Goal: Task Accomplishment & Management: Manage account settings

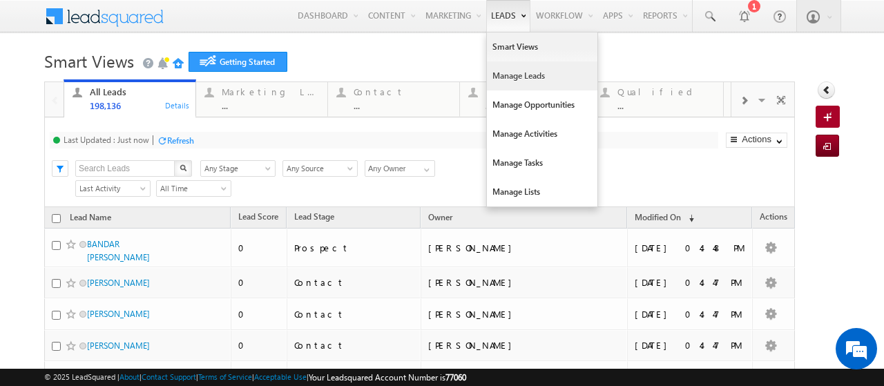
click at [490, 84] on link "Manage Leads" at bounding box center [542, 75] width 111 height 29
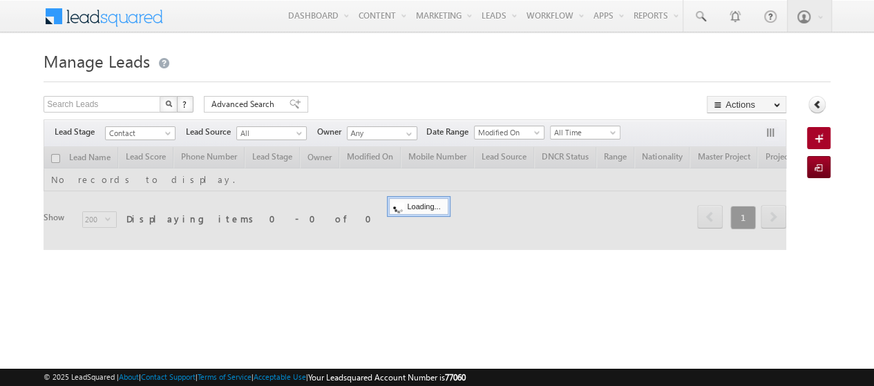
click at [157, 134] on span "Contact" at bounding box center [139, 133] width 66 height 12
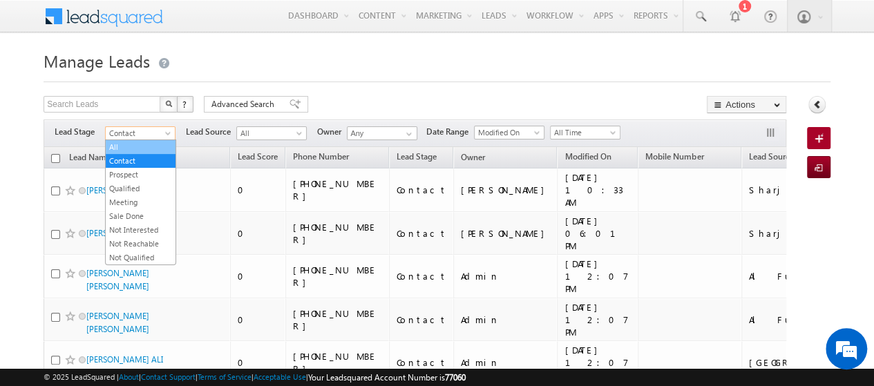
click at [127, 150] on link "All" at bounding box center [141, 147] width 70 height 12
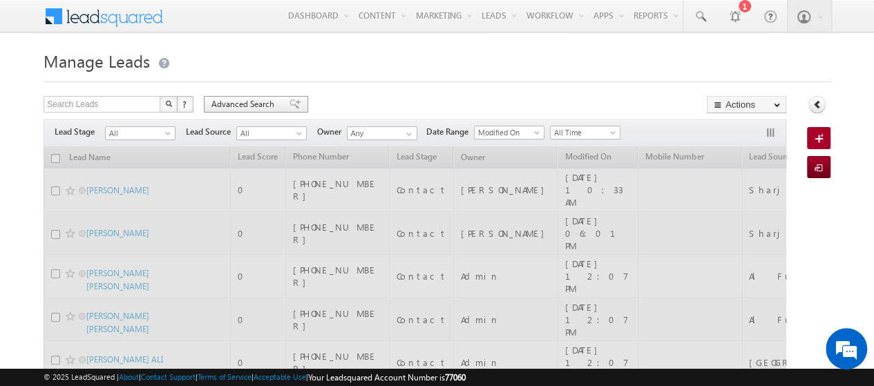
click at [243, 108] on span "Advanced Search" at bounding box center [244, 104] width 67 height 12
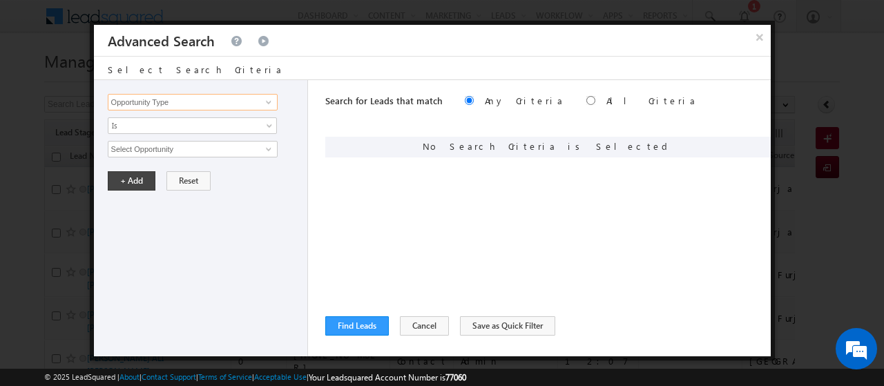
click at [242, 104] on input "Opportunity Type" at bounding box center [193, 102] width 170 height 17
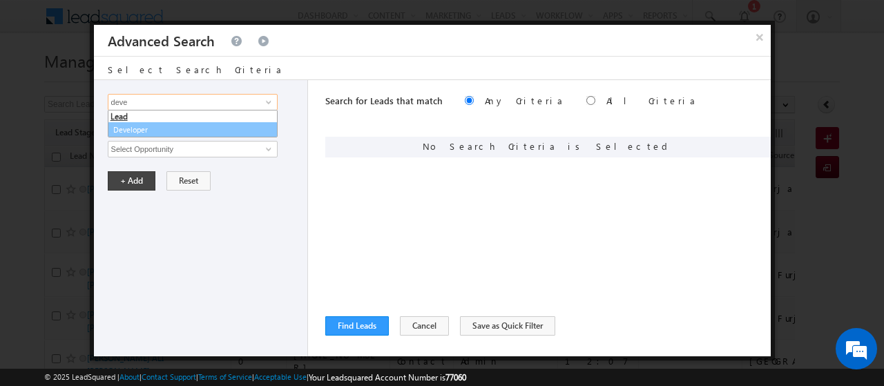
click at [229, 127] on link "Developer" at bounding box center [193, 130] width 170 height 16
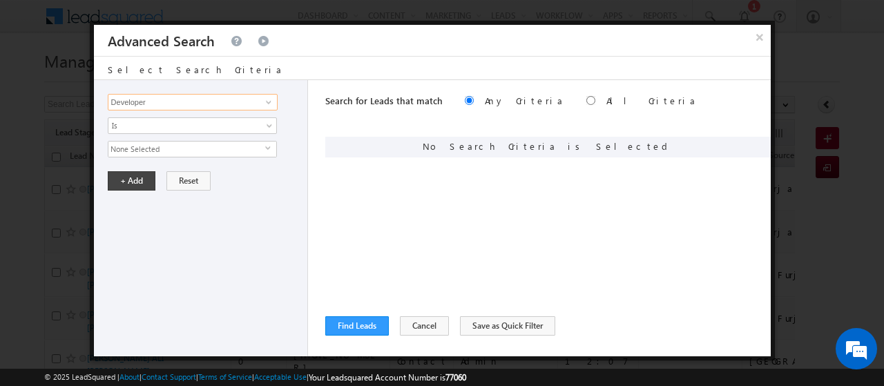
type input "Developer"
click at [195, 151] on span "None Selected" at bounding box center [186, 149] width 157 height 15
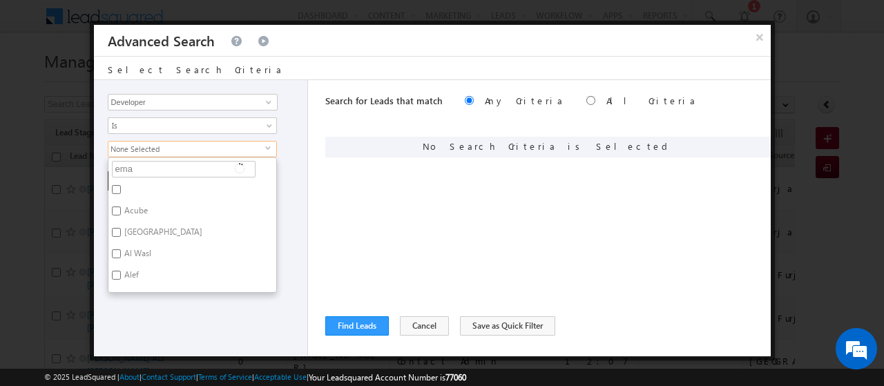
type input "emaa"
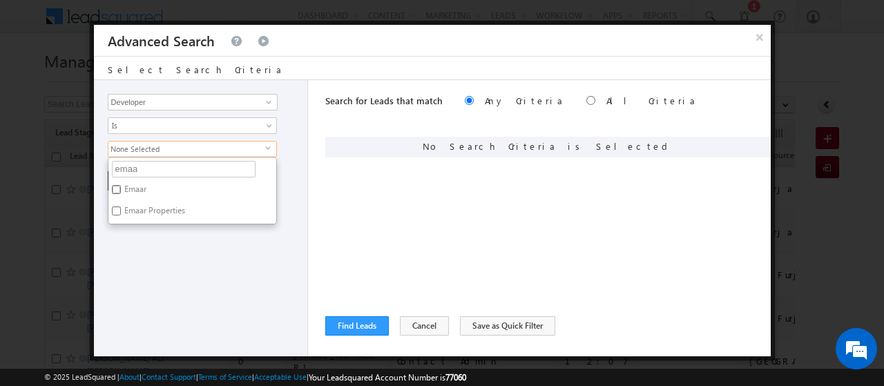
click at [113, 187] on input "Emaar" at bounding box center [116, 189] width 9 height 9
checkbox input "true"
click at [117, 208] on input "Emaar Properties" at bounding box center [116, 211] width 9 height 9
checkbox input "true"
click at [125, 168] on input "emaa" at bounding box center [184, 169] width 144 height 17
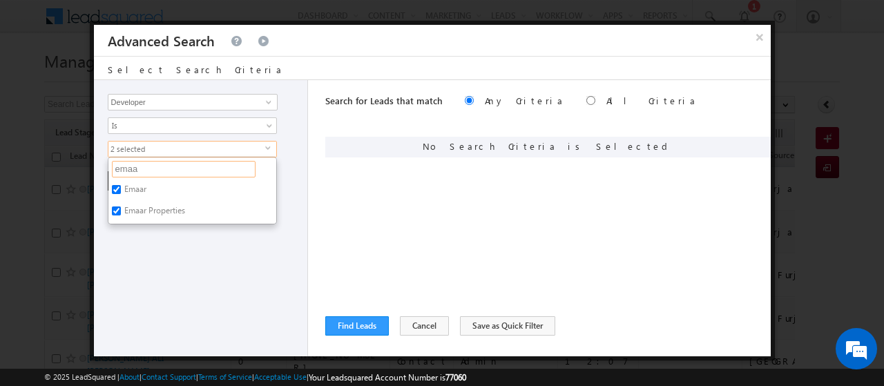
click at [125, 168] on input "emaa" at bounding box center [184, 169] width 144 height 17
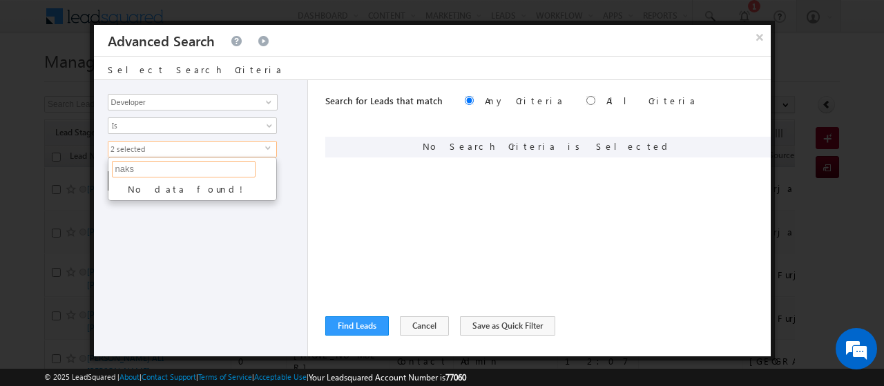
type input "nak"
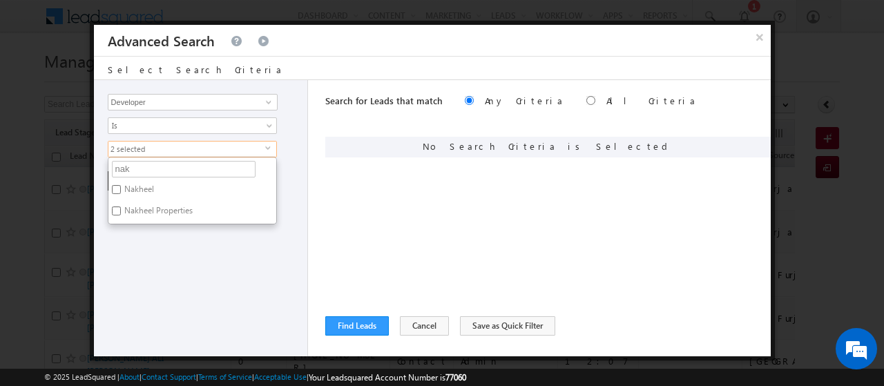
click at [144, 189] on label "Nakheel" at bounding box center [137, 191] width 59 height 21
click at [121, 189] on input "Nakheel" at bounding box center [116, 189] width 9 height 9
checkbox input "true"
click at [155, 209] on label "Nakheel Properties" at bounding box center [157, 212] width 98 height 21
click at [121, 209] on input "Nakheel Properties" at bounding box center [116, 211] width 9 height 9
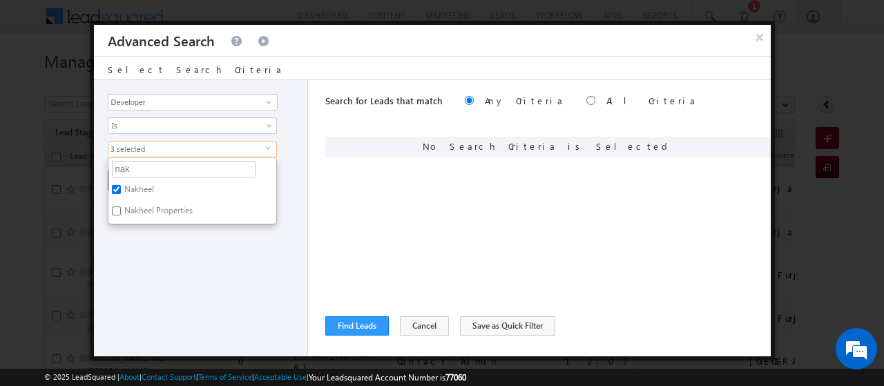
checkbox input "true"
click at [122, 169] on input "nak" at bounding box center [184, 169] width 144 height 17
type input "mera"
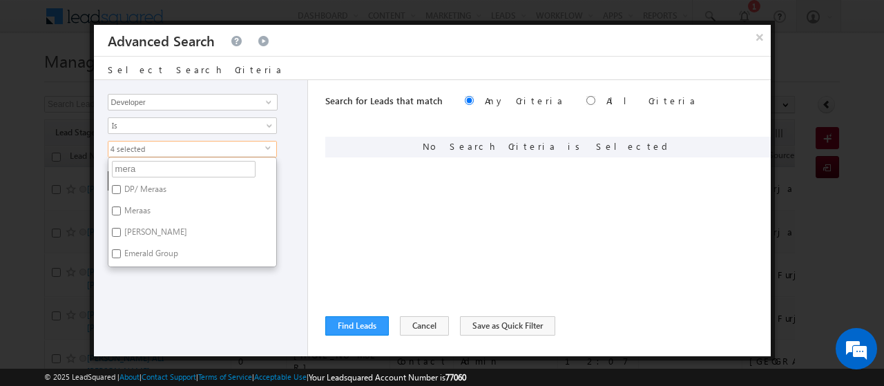
click at [149, 207] on label "Meraas" at bounding box center [136, 212] width 56 height 21
click at [121, 207] on input "Meraas" at bounding box center [116, 211] width 9 height 9
checkbox input "true"
click at [123, 163] on input "mera" at bounding box center [184, 169] width 144 height 17
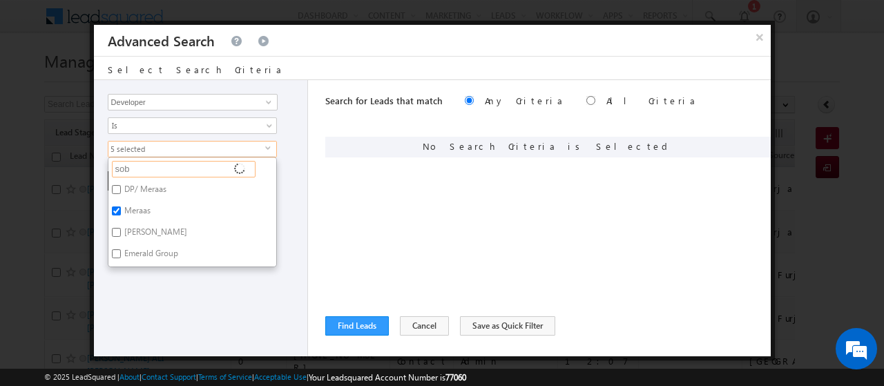
type input "[PERSON_NAME]"
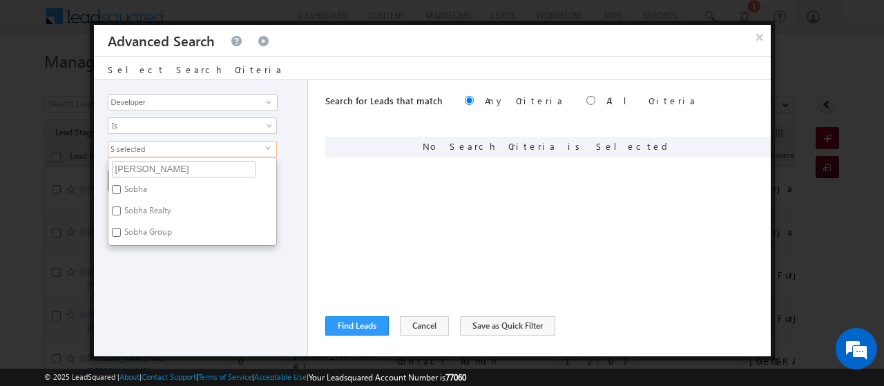
click at [139, 190] on label "Sobha" at bounding box center [134, 191] width 53 height 21
click at [121, 190] on input "Sobha" at bounding box center [116, 189] width 9 height 9
checkbox input "true"
click at [147, 208] on label "Sobha Realty" at bounding box center [146, 212] width 77 height 21
click at [121, 208] on input "Sobha Realty" at bounding box center [116, 211] width 9 height 9
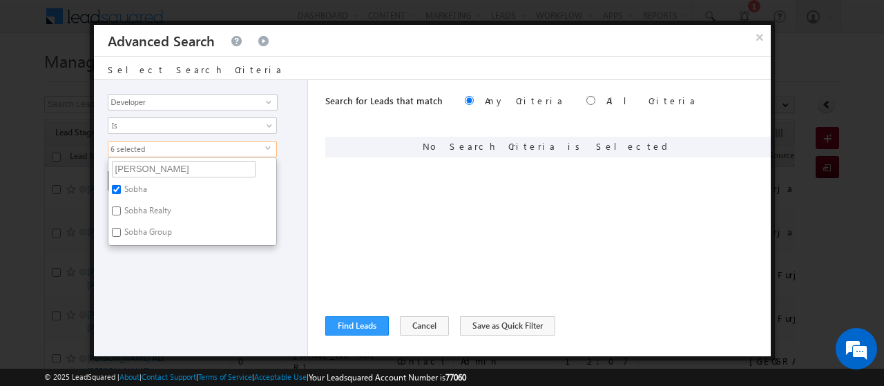
checkbox input "true"
click at [148, 227] on label "Sobha Group" at bounding box center [146, 234] width 77 height 21
click at [121, 228] on input "Sobha Group" at bounding box center [116, 232] width 9 height 9
checkbox input "true"
click at [127, 162] on input "[PERSON_NAME]" at bounding box center [184, 169] width 144 height 17
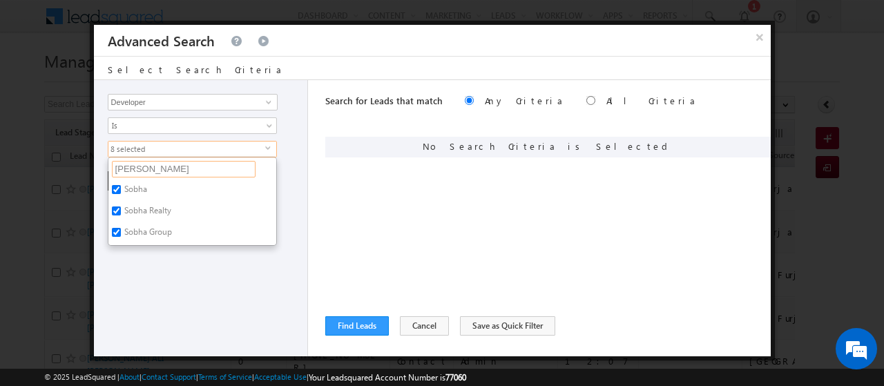
click at [127, 162] on input "[PERSON_NAME]" at bounding box center [184, 169] width 144 height 17
type input "el"
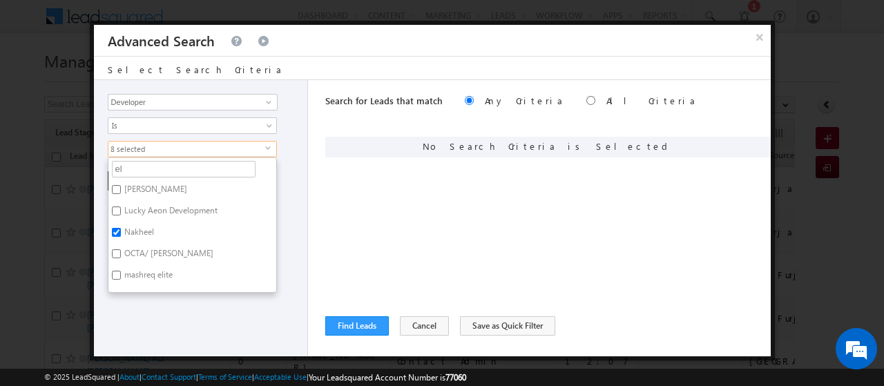
click at [133, 184] on label "[PERSON_NAME]" at bounding box center [154, 191] width 93 height 21
click at [121, 185] on input "[PERSON_NAME]" at bounding box center [116, 189] width 9 height 9
checkbox input "true"
click at [124, 171] on input "el" at bounding box center [184, 169] width 144 height 17
type input "e"
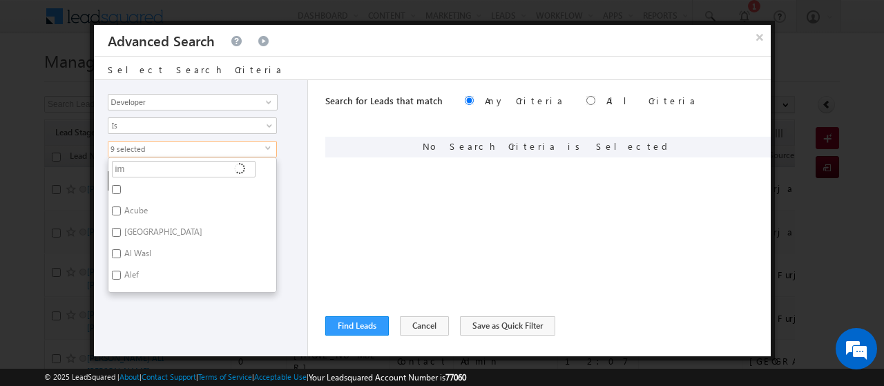
type input "imt"
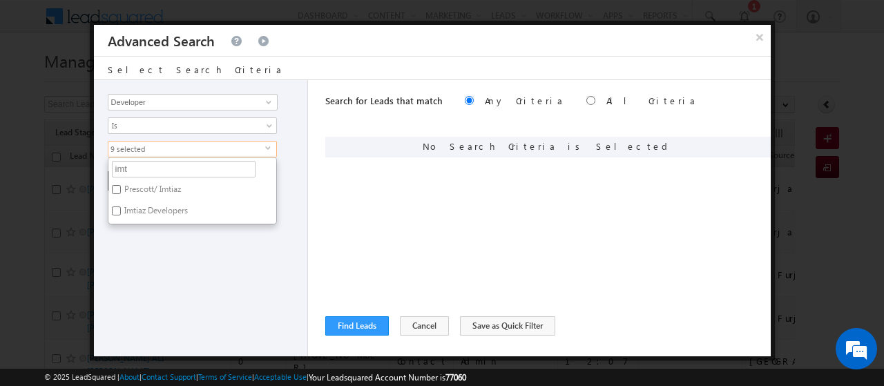
click at [152, 204] on label "Imtiaz Developers" at bounding box center [154, 212] width 93 height 21
click at [121, 207] on input "Imtiaz Developers" at bounding box center [116, 211] width 9 height 9
checkbox input "true"
click at [132, 168] on input "imt" at bounding box center [184, 169] width 144 height 17
type input "i"
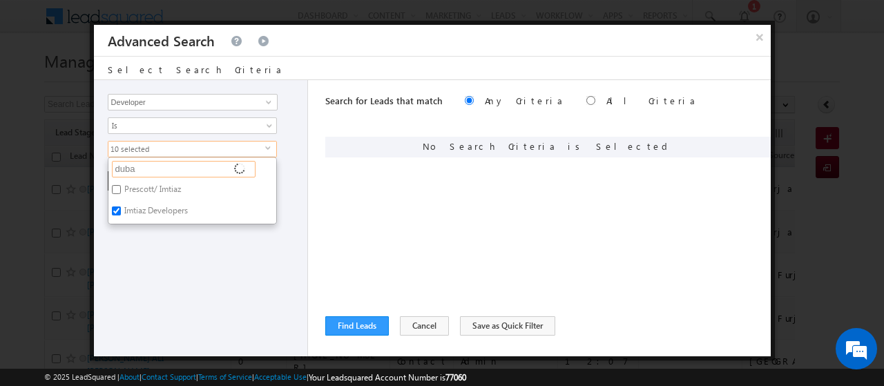
type input "[GEOGRAPHIC_DATA]"
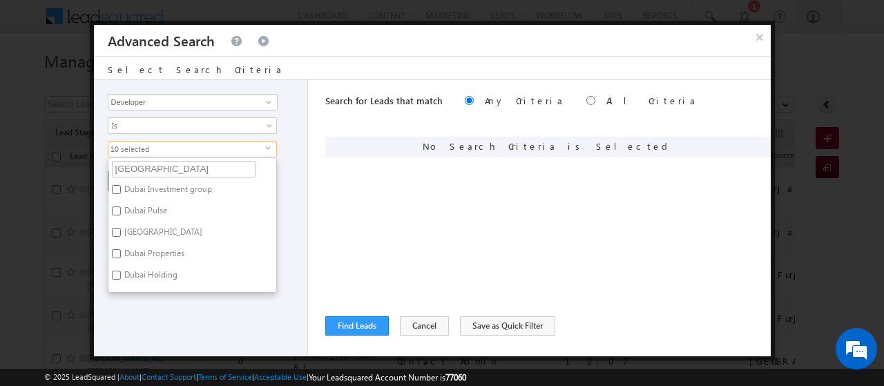
click at [167, 249] on label "Dubai Properties" at bounding box center [153, 255] width 90 height 21
click at [121, 249] on input "Dubai Properties" at bounding box center [116, 253] width 9 height 9
checkbox input "true"
click at [131, 164] on input "[GEOGRAPHIC_DATA]" at bounding box center [184, 169] width 144 height 17
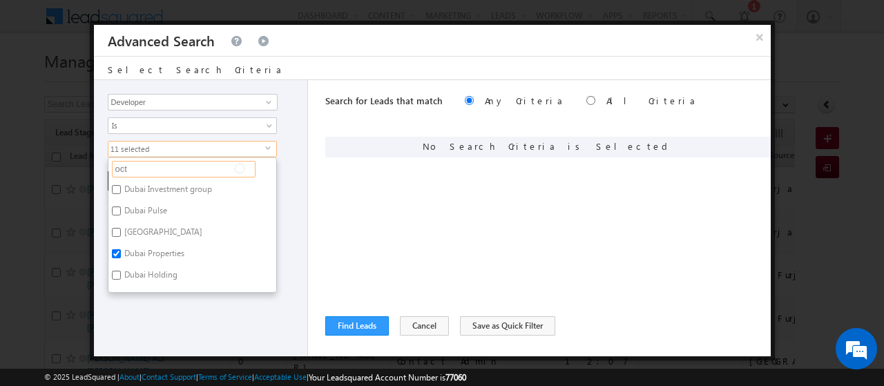
type input "octa"
click at [133, 193] on label "OCTA/ [PERSON_NAME]" at bounding box center [167, 191] width 119 height 21
click at [121, 193] on input "OCTA/ [PERSON_NAME]" at bounding box center [116, 189] width 9 height 9
checkbox input "true"
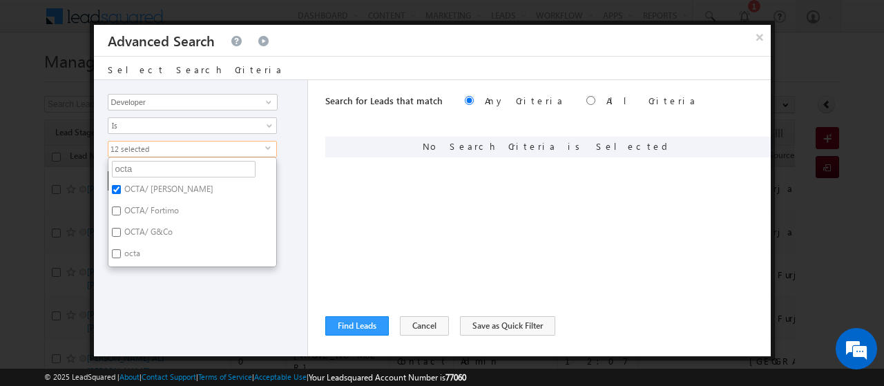
click at [135, 206] on label "OCTA/ Fortimo" at bounding box center [150, 212] width 84 height 21
click at [121, 207] on input "OCTA/ Fortimo" at bounding box center [116, 211] width 9 height 9
checkbox input "true"
click at [134, 231] on label "OCTA/ G&Co" at bounding box center [147, 234] width 78 height 21
click at [121, 231] on input "OCTA/ G&Co" at bounding box center [116, 232] width 9 height 9
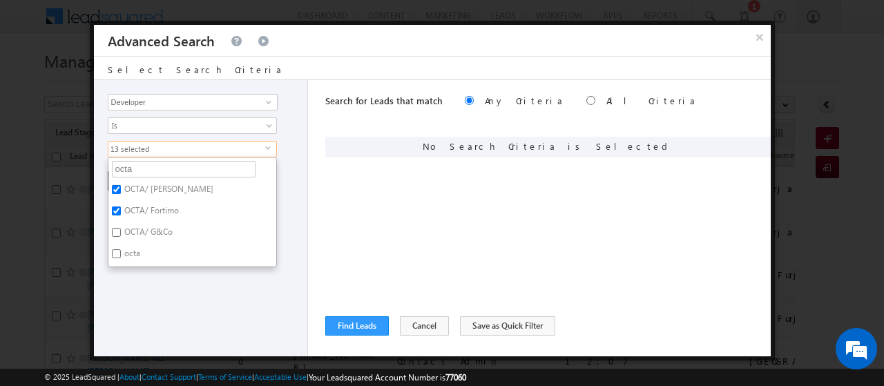
checkbox input "true"
click at [134, 255] on label "octa" at bounding box center [131, 255] width 46 height 21
click at [121, 255] on input "octa" at bounding box center [116, 253] width 9 height 9
checkbox input "true"
click at [140, 173] on input "octa" at bounding box center [184, 169] width 144 height 17
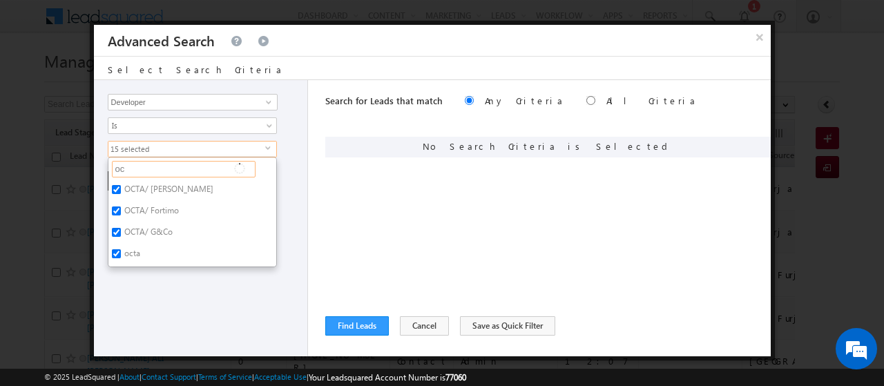
type input "o"
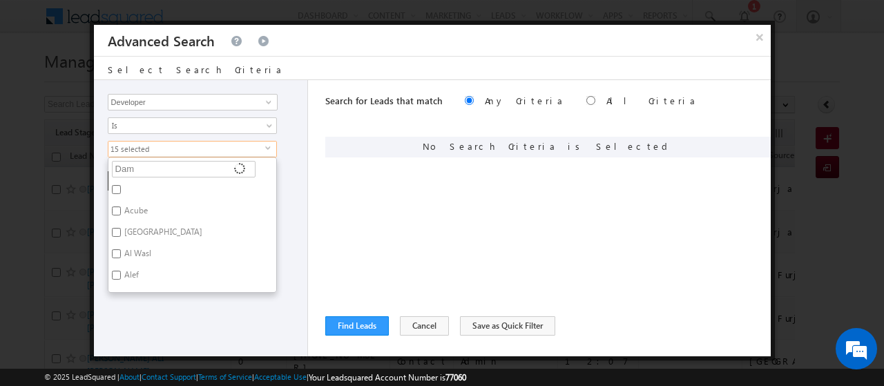
type input "Dama"
click at [116, 189] on input "Damac" at bounding box center [116, 189] width 9 height 9
checkbox input "true"
click at [135, 166] on input "Dama" at bounding box center [184, 169] width 144 height 17
click at [147, 166] on input "Dama" at bounding box center [184, 169] width 144 height 17
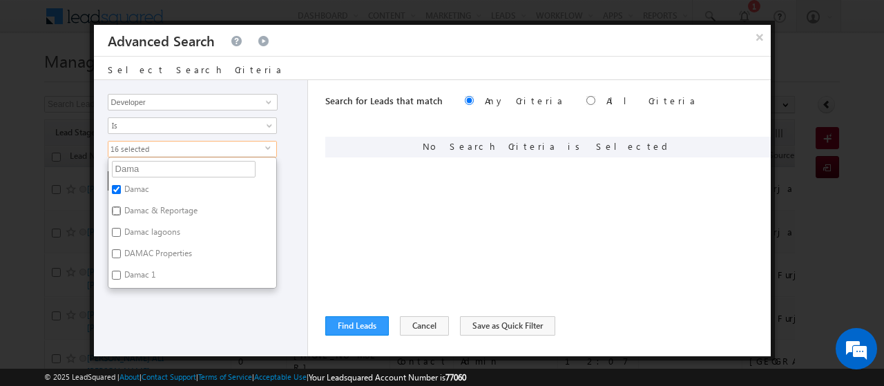
click at [119, 211] on input "Damac & Reportage" at bounding box center [116, 211] width 9 height 9
checkbox input "true"
click at [117, 228] on input "Damac lagoons" at bounding box center [116, 232] width 9 height 9
checkbox input "true"
click at [119, 249] on input "DAMAC Properties" at bounding box center [116, 253] width 9 height 9
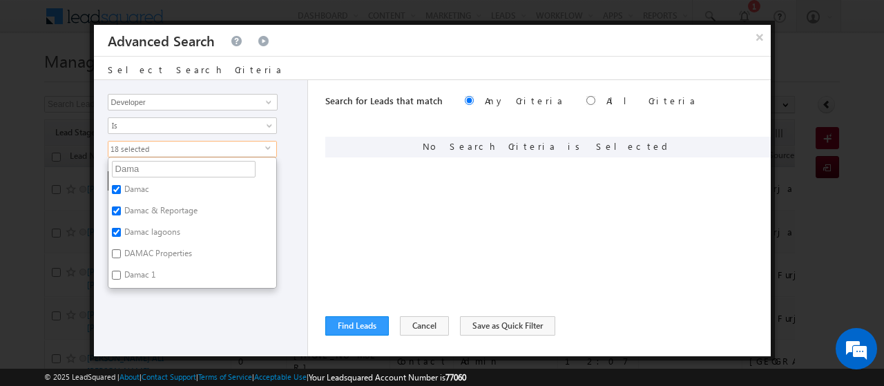
checkbox input "true"
click at [120, 271] on input "Damac 1" at bounding box center [116, 275] width 9 height 9
checkbox input "true"
drag, startPoint x: 158, startPoint y: 168, endPoint x: 122, endPoint y: 171, distance: 35.3
click at [122, 171] on input "Dama" at bounding box center [184, 169] width 144 height 17
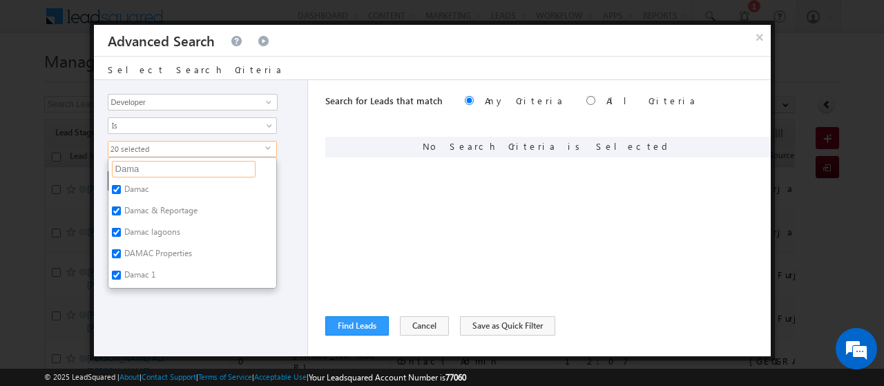
type input "D"
type input "ns"
click at [151, 209] on label "Nshama" at bounding box center [137, 212] width 59 height 21
click at [121, 209] on input "Nshama" at bounding box center [116, 211] width 9 height 9
checkbox input "true"
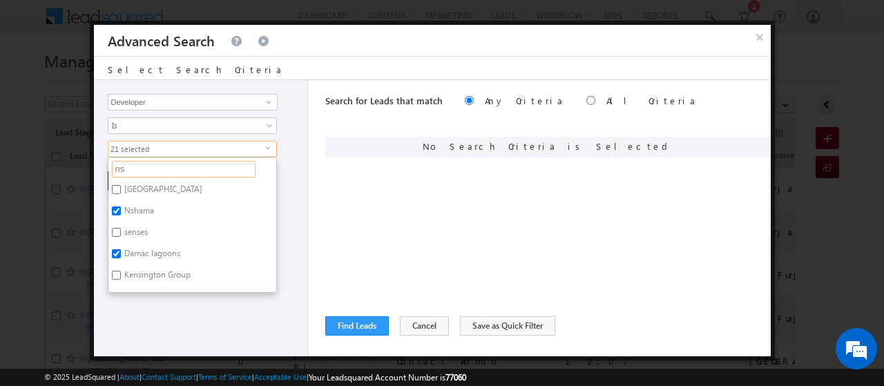
drag, startPoint x: 132, startPoint y: 166, endPoint x: 113, endPoint y: 166, distance: 18.7
click at [113, 166] on input "ns" at bounding box center [184, 169] width 144 height 17
type input "expo"
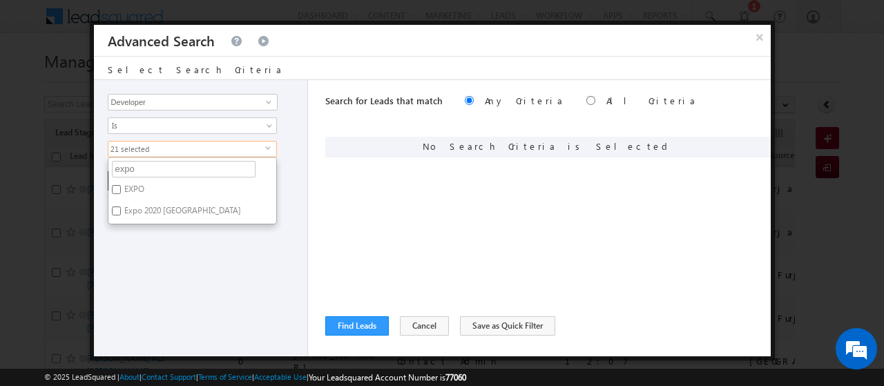
click at [139, 187] on label "EXPO" at bounding box center [133, 191] width 50 height 21
click at [121, 187] on input "EXPO" at bounding box center [116, 189] width 9 height 9
checkbox input "true"
click at [146, 209] on label "Expo 2020 [GEOGRAPHIC_DATA]" at bounding box center [181, 212] width 146 height 21
click at [121, 209] on input "Expo 2020 [GEOGRAPHIC_DATA]" at bounding box center [116, 211] width 9 height 9
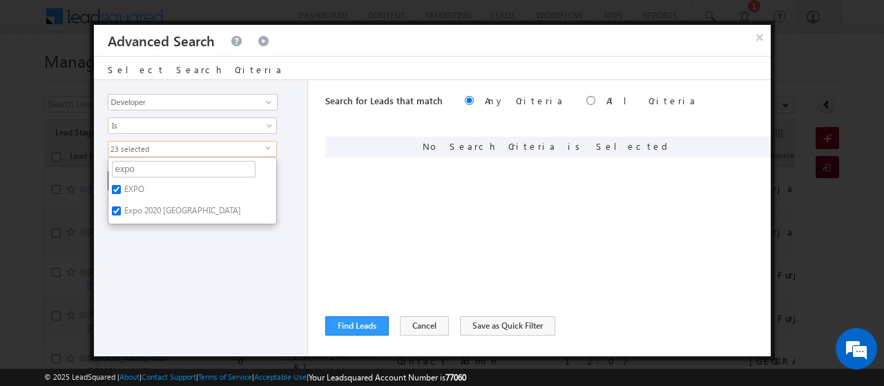
click at [146, 209] on label "Expo 2020 [GEOGRAPHIC_DATA]" at bounding box center [181, 212] width 146 height 21
click at [121, 209] on input "Expo 2020 [GEOGRAPHIC_DATA]" at bounding box center [116, 211] width 9 height 9
click at [146, 209] on label "Expo 2020 [GEOGRAPHIC_DATA]" at bounding box center [181, 212] width 146 height 21
click at [121, 209] on input "Expo 2020 [GEOGRAPHIC_DATA]" at bounding box center [116, 211] width 9 height 9
checkbox input "true"
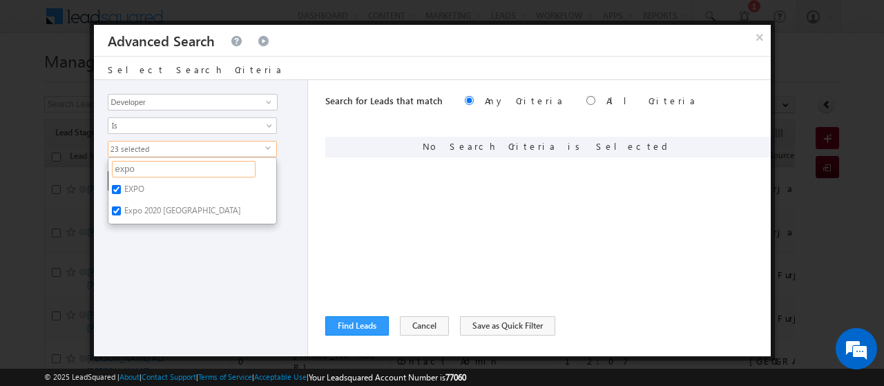
click at [124, 168] on input "expo" at bounding box center [184, 169] width 144 height 17
type input "DMCC"
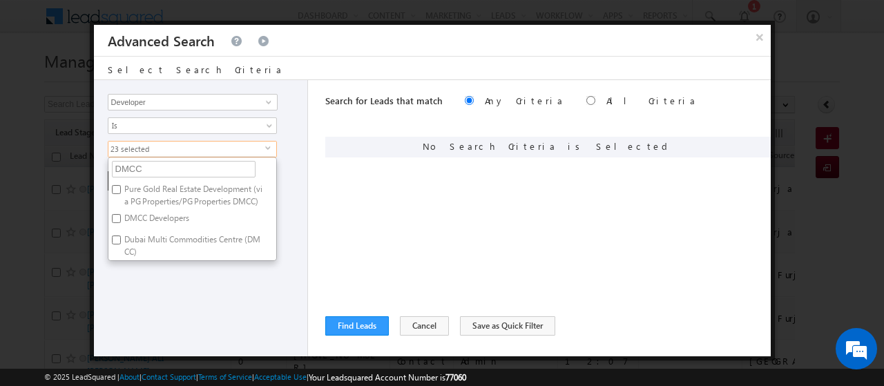
click at [151, 218] on label "DMCC Developers" at bounding box center [155, 220] width 95 height 21
click at [121, 218] on input "DMCC Developers" at bounding box center [116, 218] width 9 height 9
checkbox input "true"
click at [118, 242] on label "Dubai Multi Commodities Centre (DMCC)" at bounding box center [192, 245] width 168 height 29
click at [118, 242] on input "Dubai Multi Commodities Centre (DMCC)" at bounding box center [116, 240] width 9 height 9
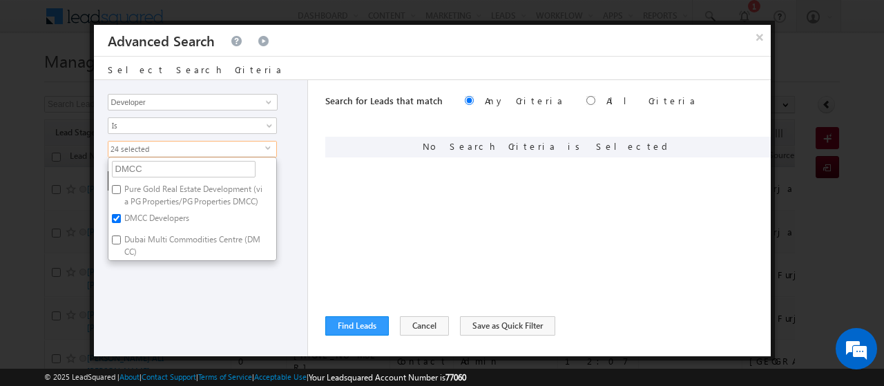
checkbox input "true"
drag, startPoint x: 155, startPoint y: 165, endPoint x: 115, endPoint y: 166, distance: 40.1
click at [115, 166] on input "DMCC" at bounding box center [184, 169] width 144 height 17
type input "d"
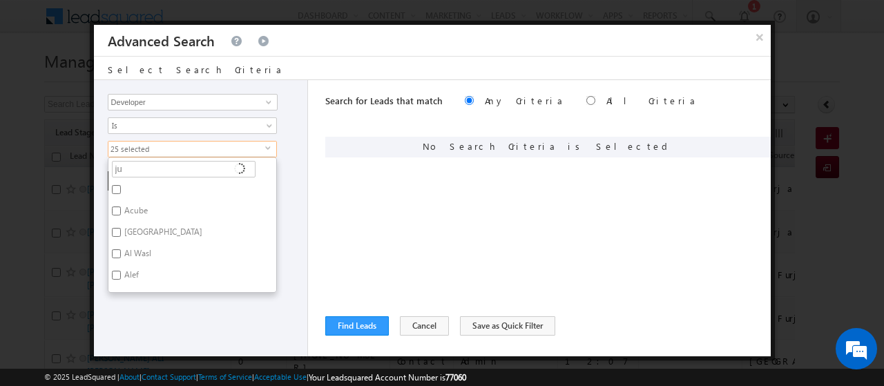
type input "jum"
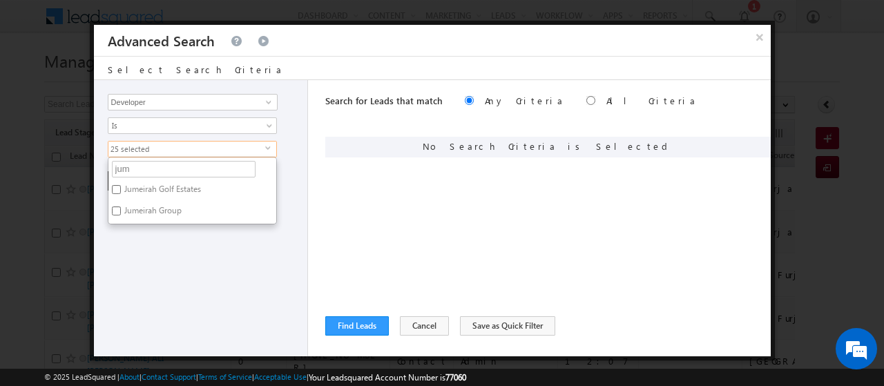
click at [166, 188] on label "Jumeirah Golf Estates" at bounding box center [161, 191] width 106 height 21
click at [121, 188] on input "Jumeirah Golf Estates" at bounding box center [116, 189] width 9 height 9
checkbox input "true"
click at [153, 211] on label "Jumeirah Group" at bounding box center [151, 212] width 87 height 21
click at [121, 211] on input "Jumeirah Group" at bounding box center [116, 211] width 9 height 9
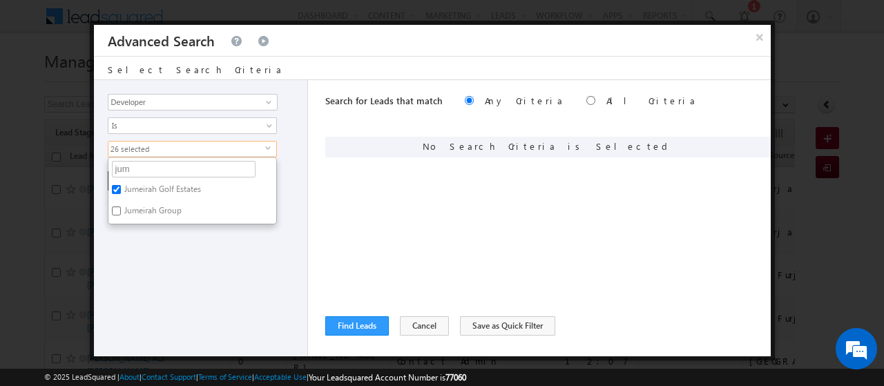
checkbox input "true"
click at [130, 169] on input "jum" at bounding box center [184, 169] width 144 height 17
type input "j"
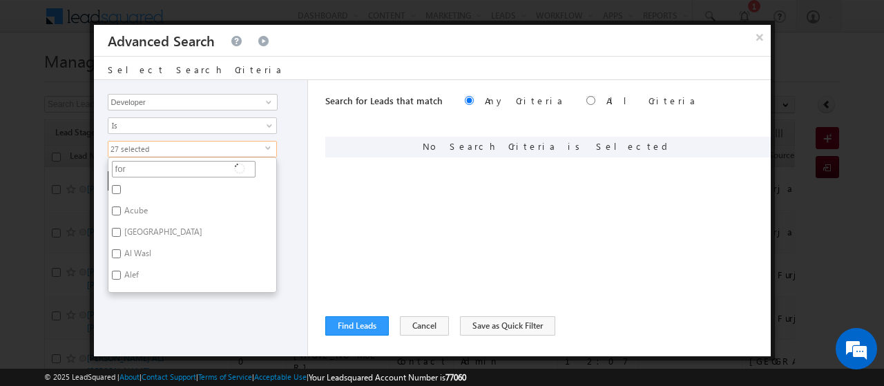
type input "fo"
type input "four"
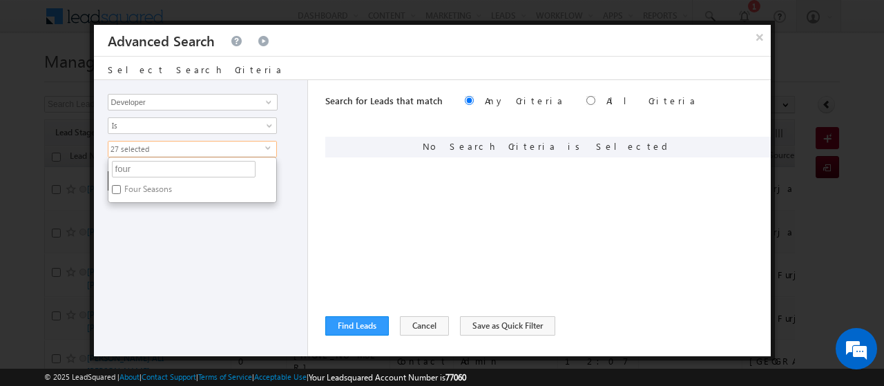
click at [120, 187] on label "Four Seasons" at bounding box center [146, 191] width 77 height 21
click at [120, 187] on input "Four Seasons" at bounding box center [116, 189] width 9 height 9
checkbox input "true"
click at [154, 164] on input "four" at bounding box center [184, 169] width 144 height 17
type input "f"
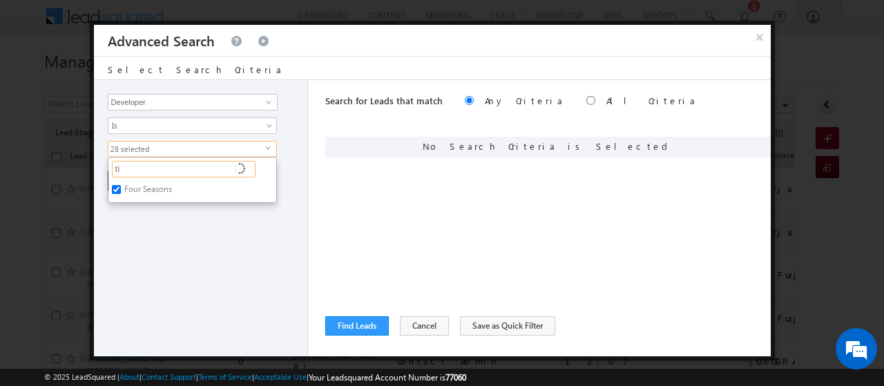
type input "til"
click at [111, 189] on label "Tilal Al Ghadeer" at bounding box center [151, 191] width 86 height 21
click at [112, 189] on input "Tilal Al Ghadeer" at bounding box center [116, 189] width 9 height 9
checkbox input "true"
click at [148, 168] on input "til" at bounding box center [184, 169] width 144 height 17
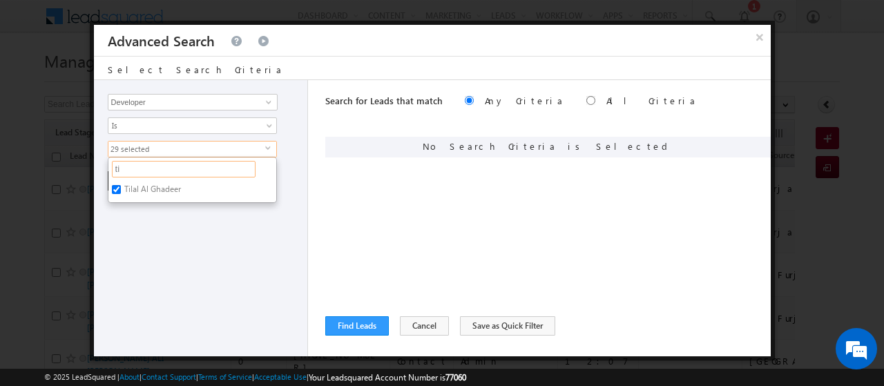
type input "t"
type input "maj"
click at [162, 189] on label "Majid Al futtaim" at bounding box center [152, 191] width 88 height 21
click at [121, 189] on input "Majid Al futtaim" at bounding box center [116, 189] width 9 height 9
checkbox input "true"
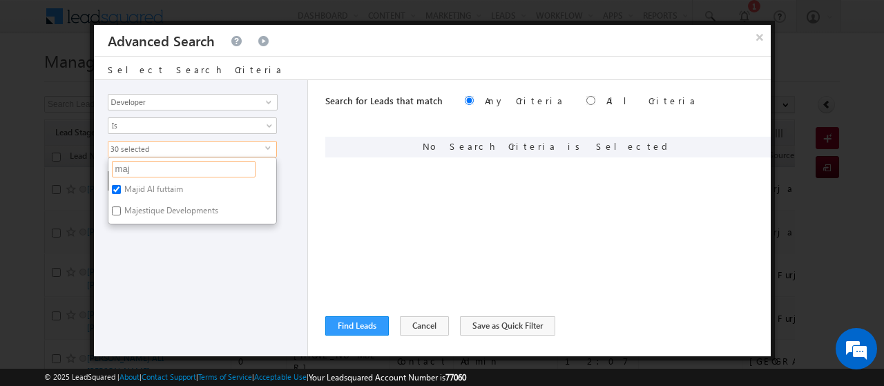
click at [138, 167] on input "maj" at bounding box center [184, 169] width 144 height 17
type input "m"
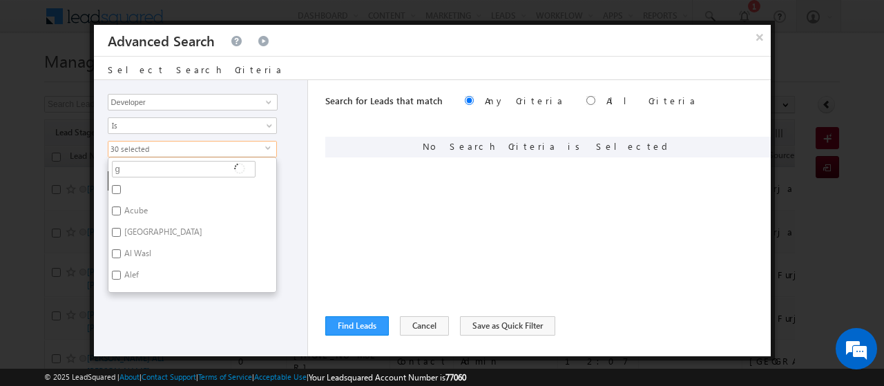
type input "gn"
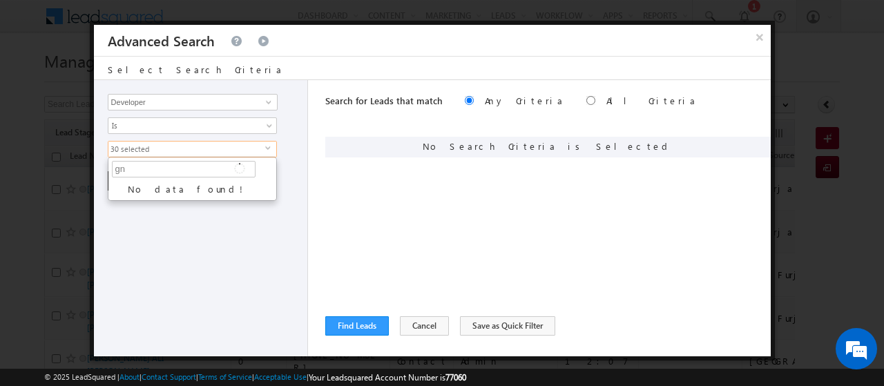
type input "g"
click at [140, 168] on input "gnc" at bounding box center [184, 169] width 144 height 17
type input "g"
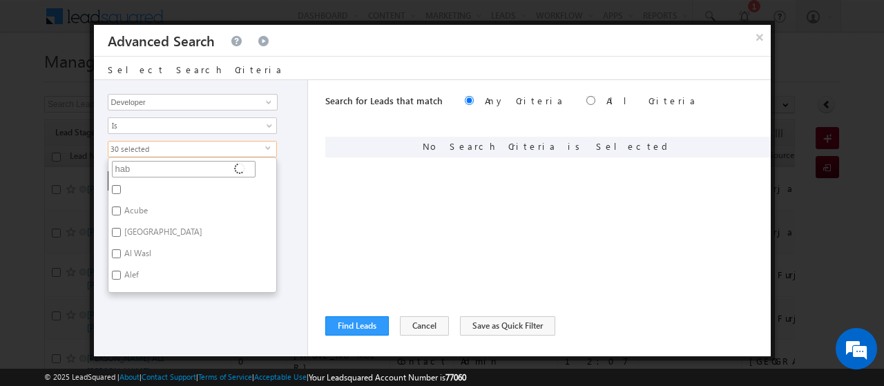
type input "habt"
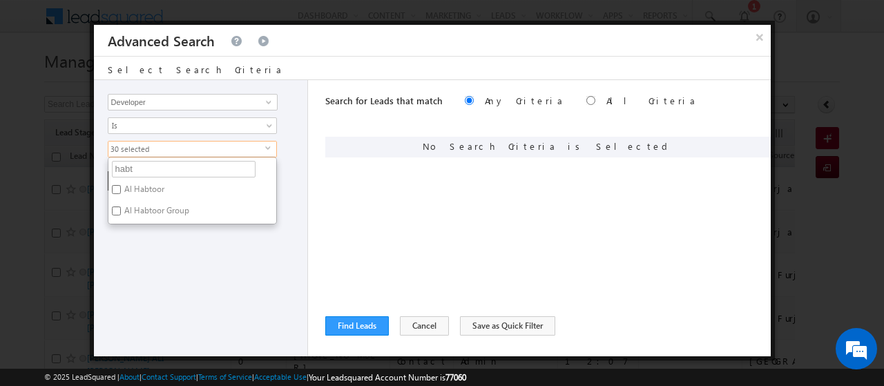
click at [137, 187] on label "Al Habtoor" at bounding box center [143, 191] width 70 height 21
click at [121, 187] on input "Al Habtoor" at bounding box center [116, 189] width 9 height 9
checkbox input "true"
click at [147, 205] on label "Al Habtoor Group" at bounding box center [155, 212] width 95 height 21
click at [121, 207] on input "Al Habtoor Group" at bounding box center [116, 211] width 9 height 9
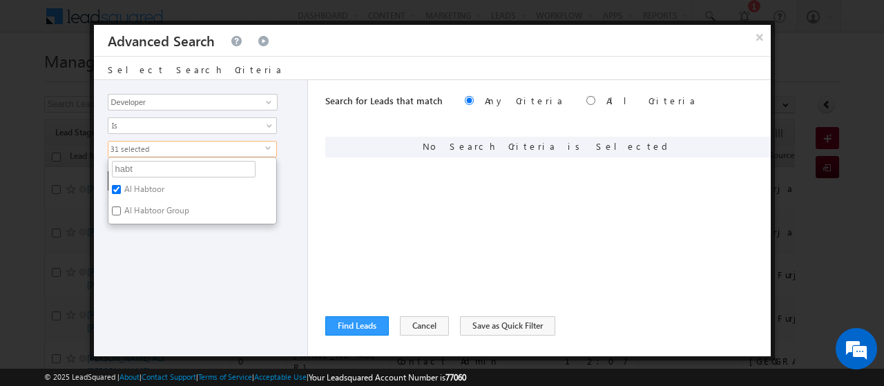
checkbox input "true"
click at [122, 162] on input "habt" at bounding box center [184, 169] width 144 height 17
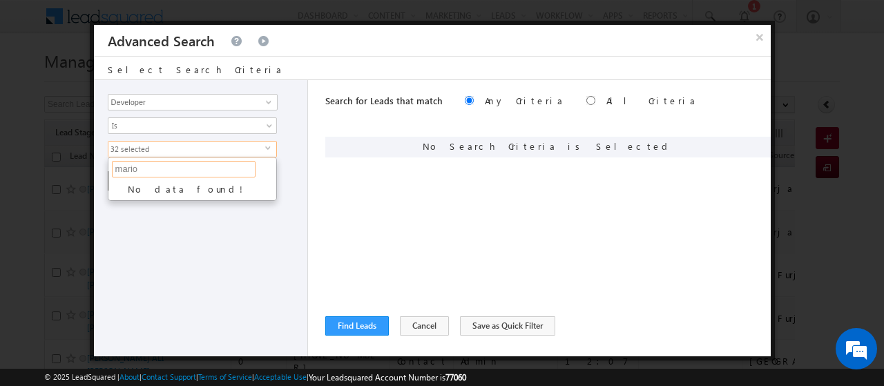
type input "mari"
type input "m"
type input "[PERSON_NAME]"
click at [159, 182] on label "Kensington Group" at bounding box center [156, 191] width 96 height 21
click at [121, 185] on input "Kensington Group" at bounding box center [116, 189] width 9 height 9
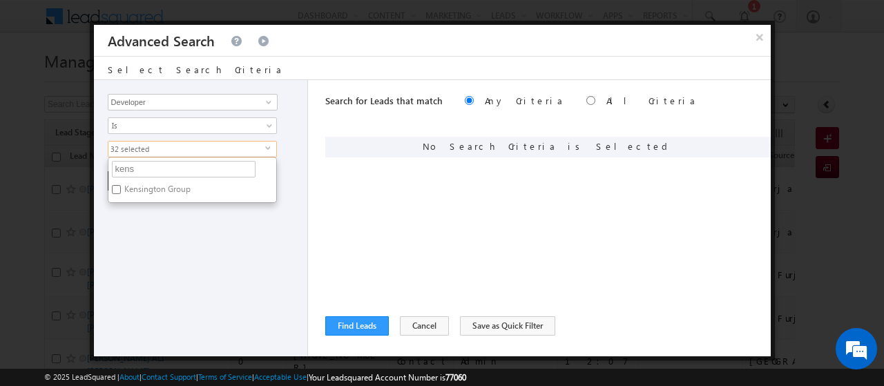
checkbox input "true"
click at [135, 164] on input "kens" at bounding box center [184, 169] width 144 height 17
type input "k"
click at [138, 170] on input "polo" at bounding box center [184, 169] width 144 height 17
type input "p"
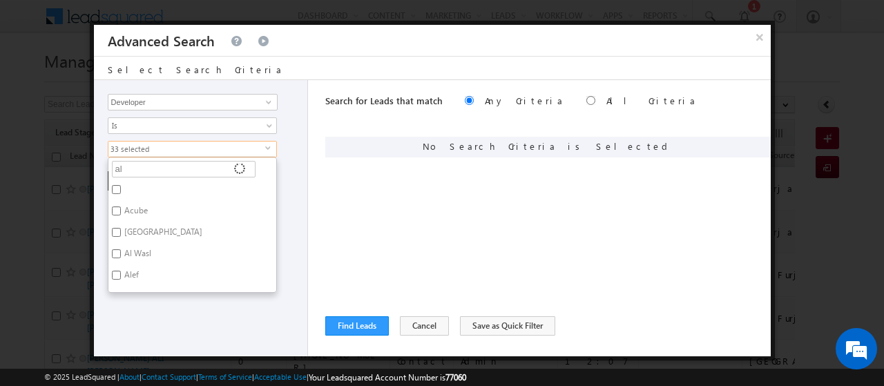
type input "al-"
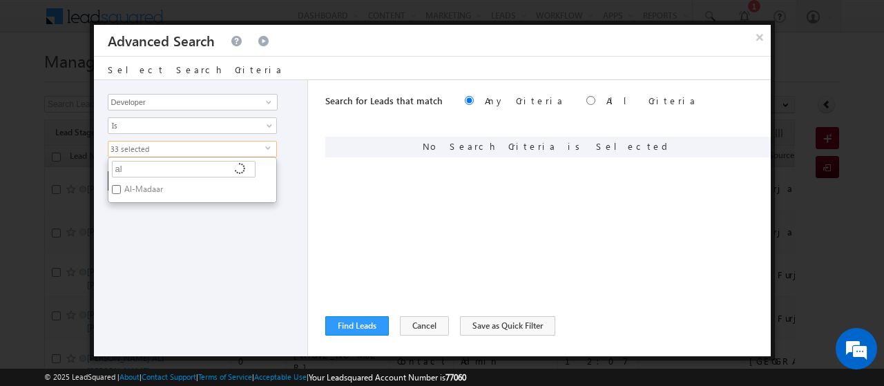
type input "al h"
drag, startPoint x: 148, startPoint y: 174, endPoint x: 43, endPoint y: 197, distance: 107.5
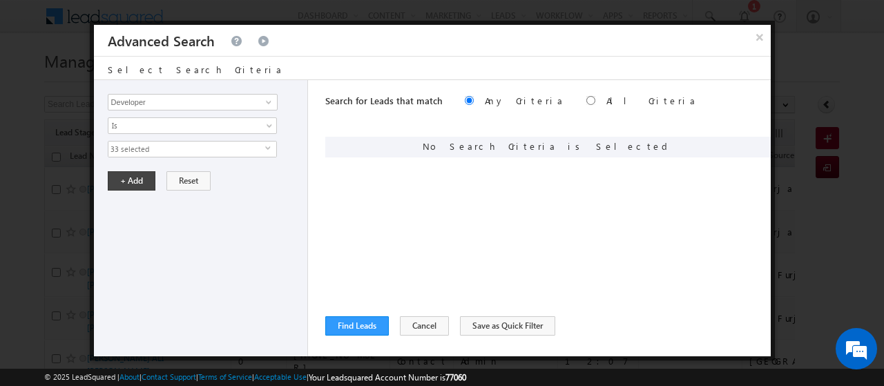
click at [153, 146] on span "33 selected" at bounding box center [186, 149] width 157 height 15
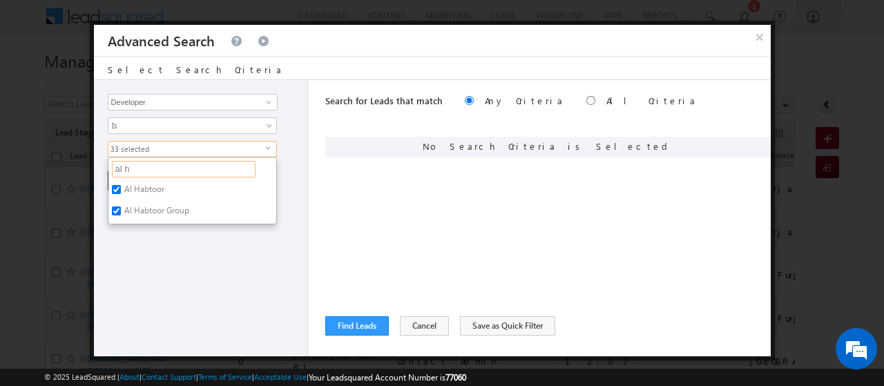
click at [162, 163] on input "al h" at bounding box center [184, 169] width 144 height 17
type input "a"
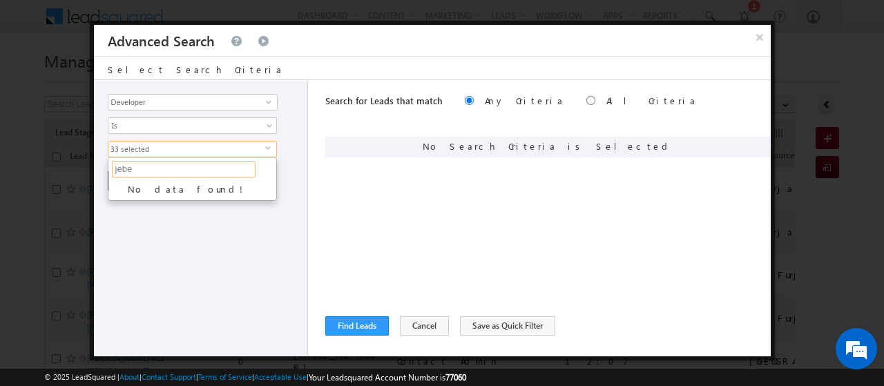
click at [162, 163] on input "jebe" at bounding box center [184, 169] width 144 height 17
type input "j"
type input "bel"
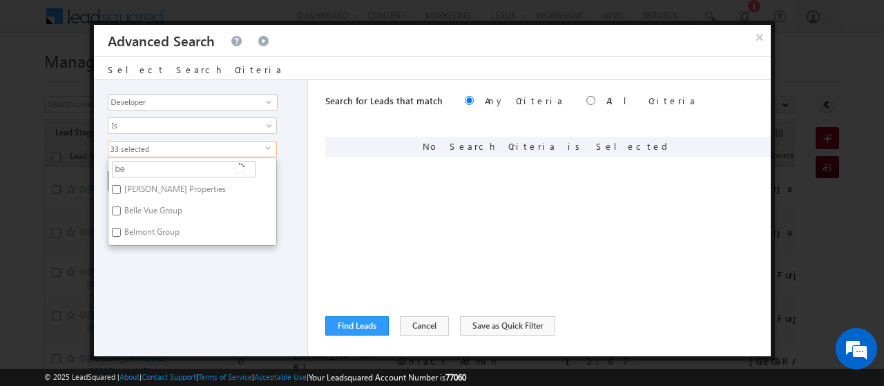
type input "b"
type input "al"
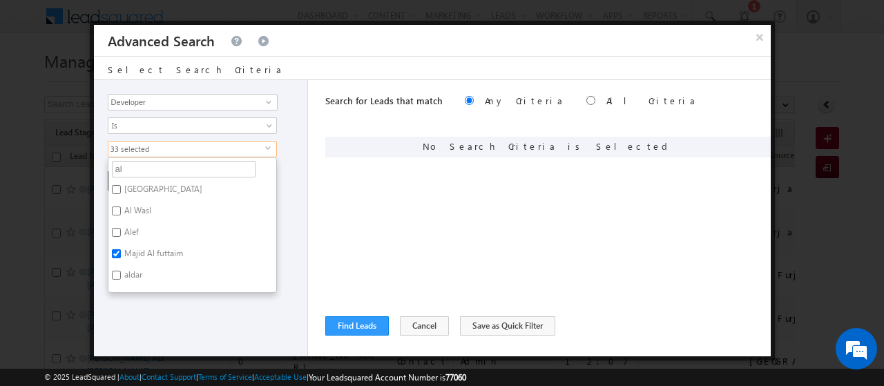
type input "ala"
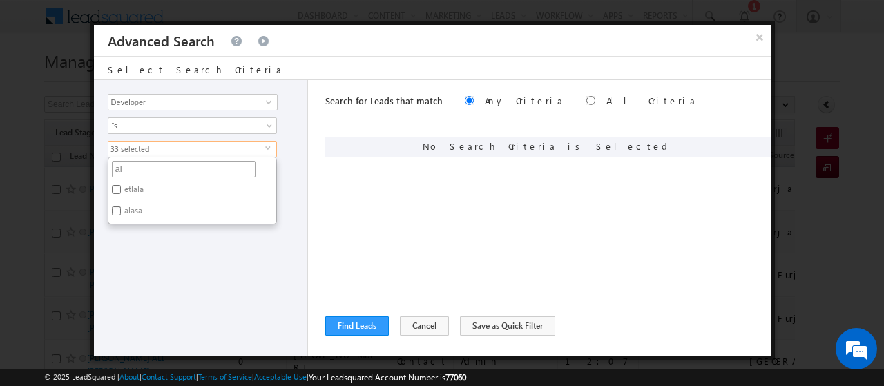
type input "a"
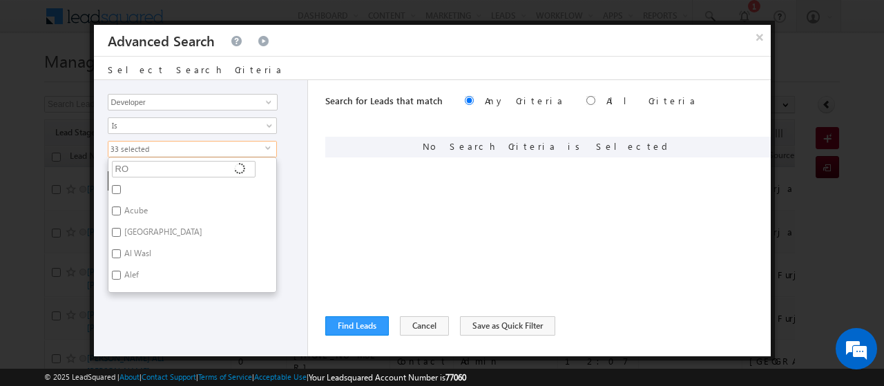
type input "ROV"
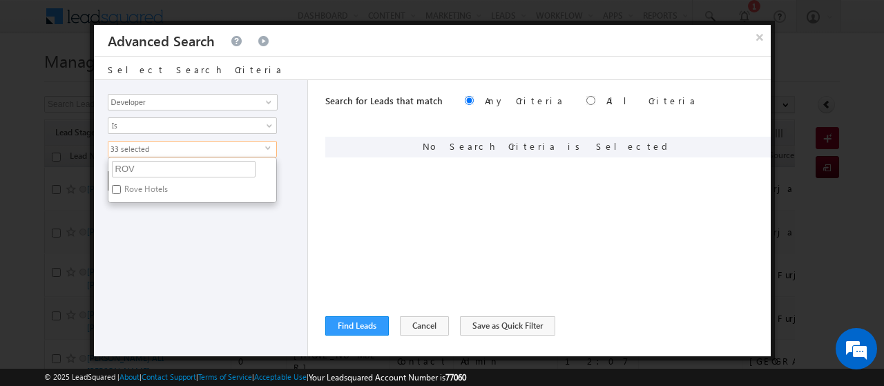
click at [141, 193] on label "Rove Hotels" at bounding box center [144, 191] width 73 height 21
click at [121, 193] on input "Rove Hotels" at bounding box center [116, 189] width 9 height 9
checkbox input "true"
click at [147, 171] on input "ROV" at bounding box center [184, 169] width 144 height 17
type input "R"
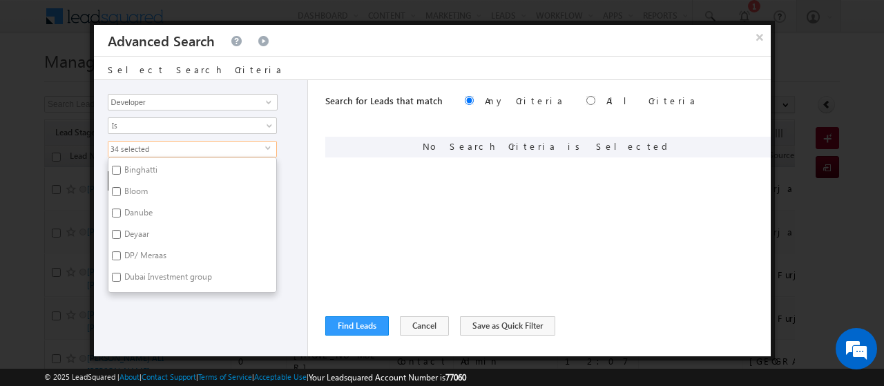
scroll to position [207, 0]
click at [116, 173] on input "Bloom" at bounding box center [116, 175] width 9 height 9
checkbox input "true"
click at [116, 238] on input "DP/ Meraas" at bounding box center [116, 239] width 9 height 9
checkbox input "true"
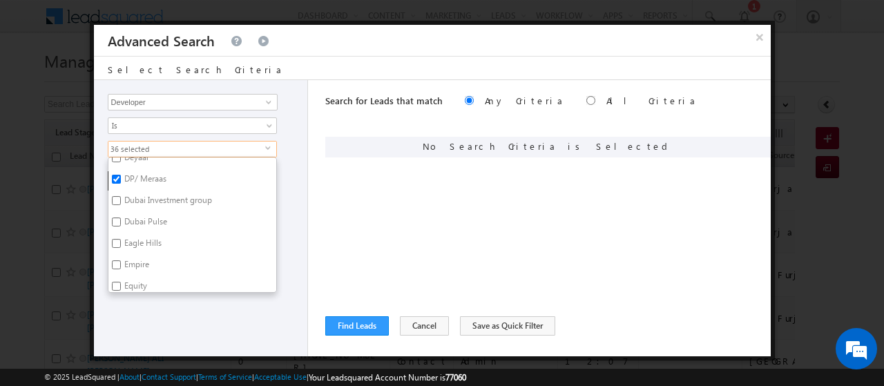
scroll to position [269, 0]
click at [116, 198] on input "Dubai Investment group" at bounding box center [116, 199] width 9 height 9
checkbox input "true"
click at [115, 216] on input "Dubai Pulse" at bounding box center [116, 220] width 9 height 9
checkbox input "true"
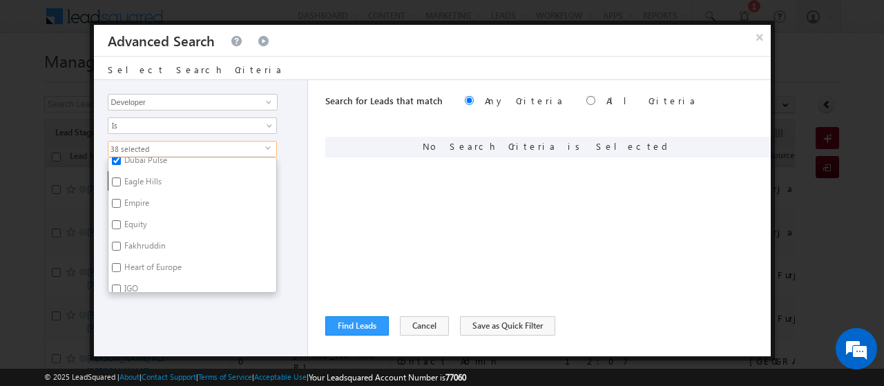
scroll to position [330, 0]
click at [114, 179] on input "Eagle Hills" at bounding box center [116, 181] width 9 height 9
checkbox input "true"
click at [116, 217] on input "MAG" at bounding box center [116, 219] width 9 height 9
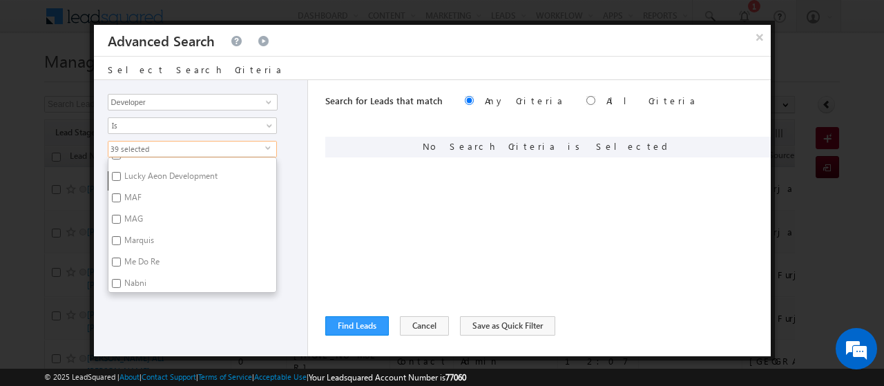
checkbox input "true"
click at [119, 193] on input "[DEMOGRAPHIC_DATA]" at bounding box center [116, 193] width 9 height 9
checkbox input "true"
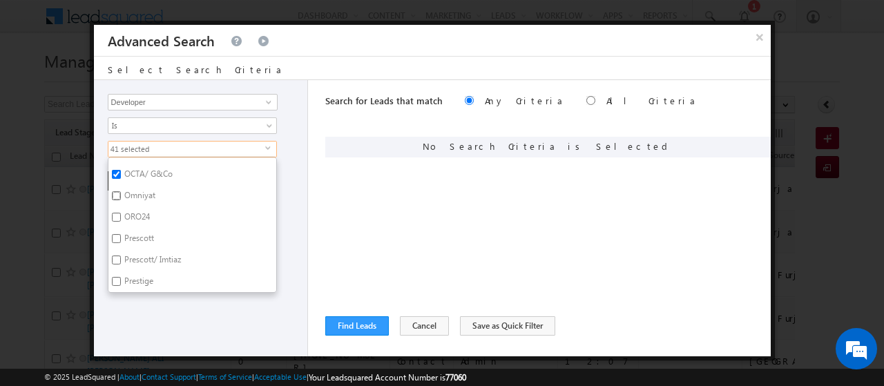
click at [117, 196] on input "Omniyat" at bounding box center [116, 195] width 9 height 9
checkbox input "true"
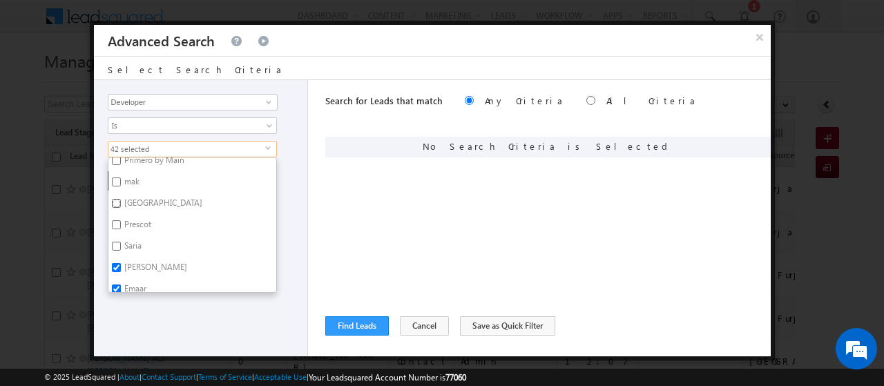
click at [114, 200] on input "[GEOGRAPHIC_DATA]" at bounding box center [116, 203] width 9 height 9
checkbox input "true"
click at [288, 201] on div "Opportunity Type Lead Activity Task Sales Group Prospect Id Address 1 Address 2…" at bounding box center [201, 218] width 214 height 276
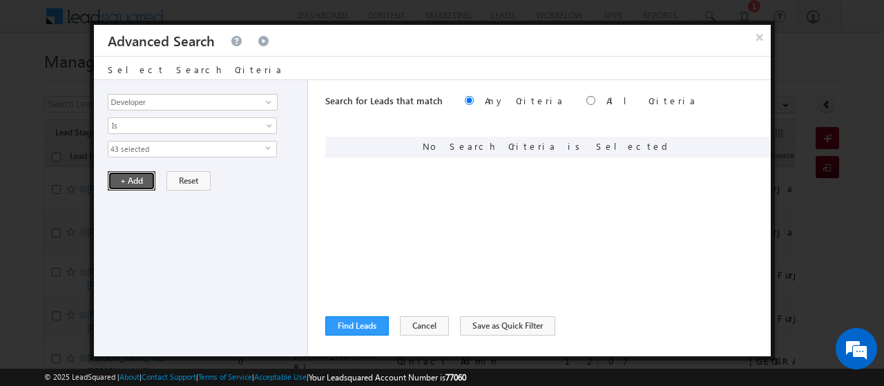
click at [117, 175] on button "+ Add" at bounding box center [132, 180] width 48 height 19
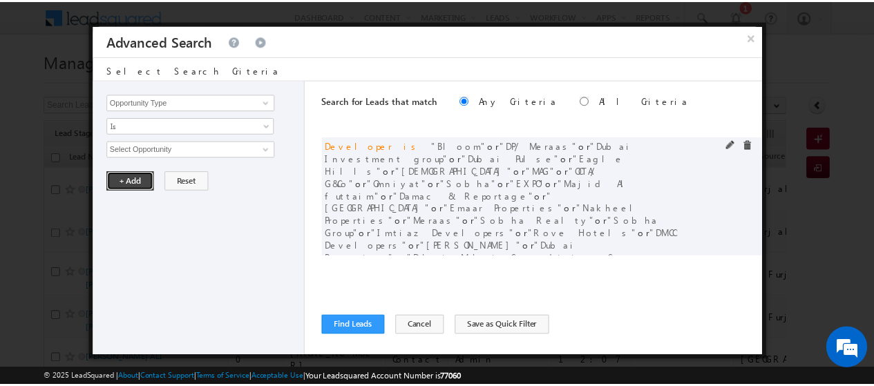
scroll to position [17, 0]
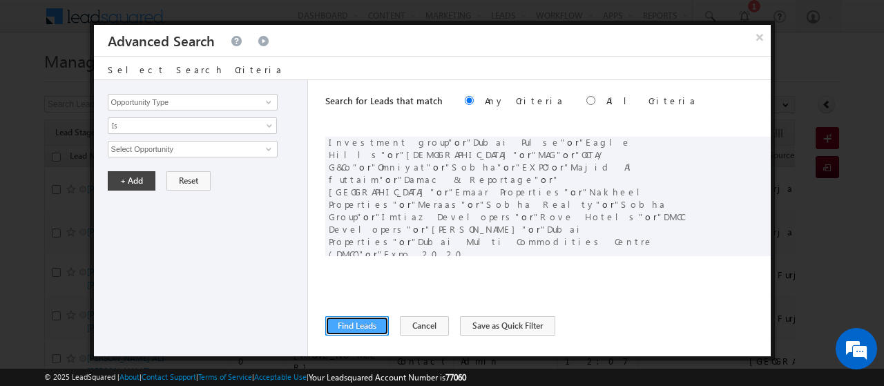
click at [350, 328] on button "Find Leads" at bounding box center [357, 325] width 64 height 19
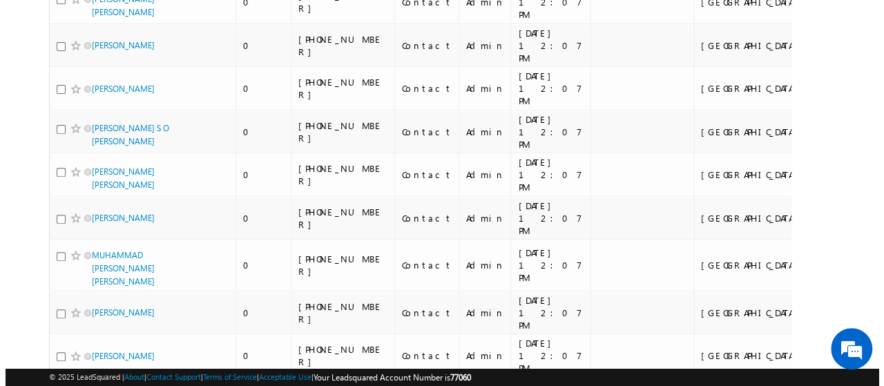
scroll to position [0, 0]
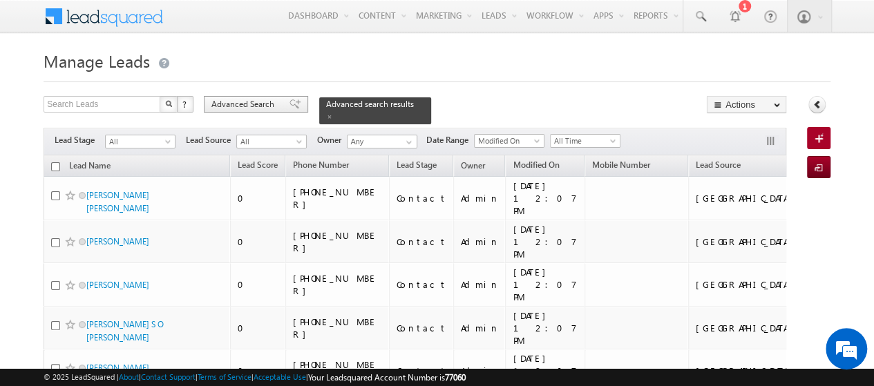
click at [272, 104] on span "Advanced Search" at bounding box center [244, 104] width 67 height 12
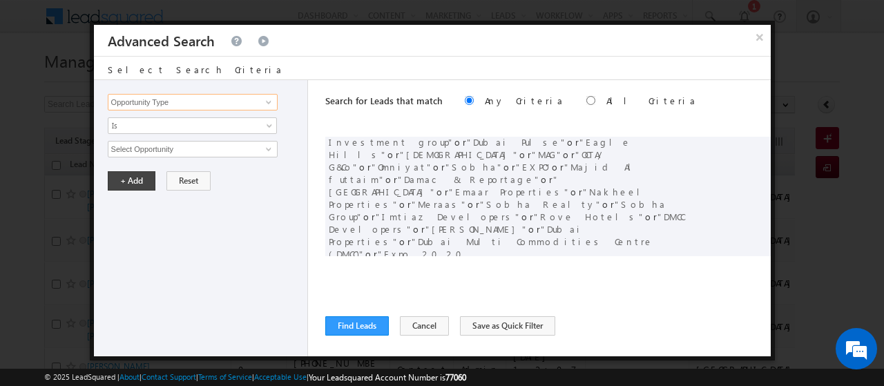
click at [185, 100] on input "Opportunity Type" at bounding box center [193, 102] width 170 height 17
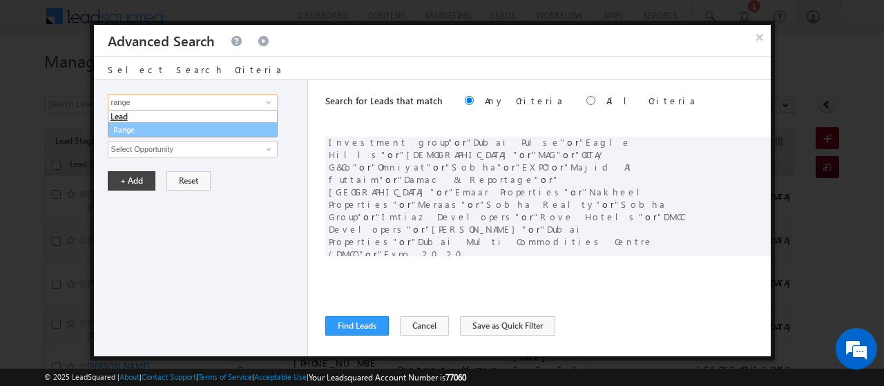
click at [164, 126] on link "Range" at bounding box center [193, 130] width 170 height 16
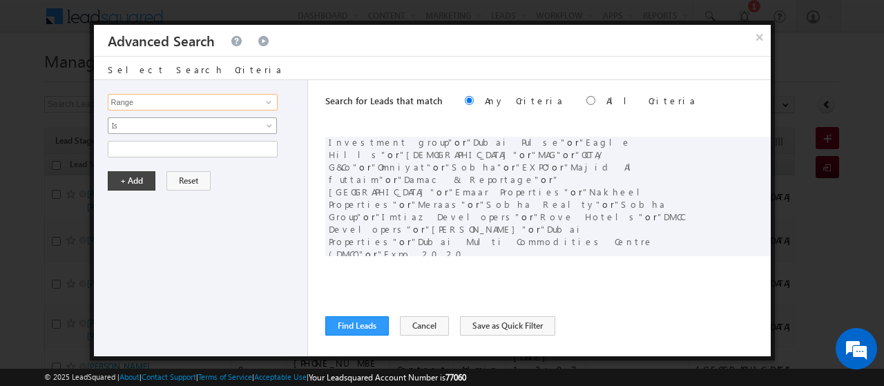
type input "Range"
click at [164, 126] on span "Is" at bounding box center [183, 126] width 150 height 12
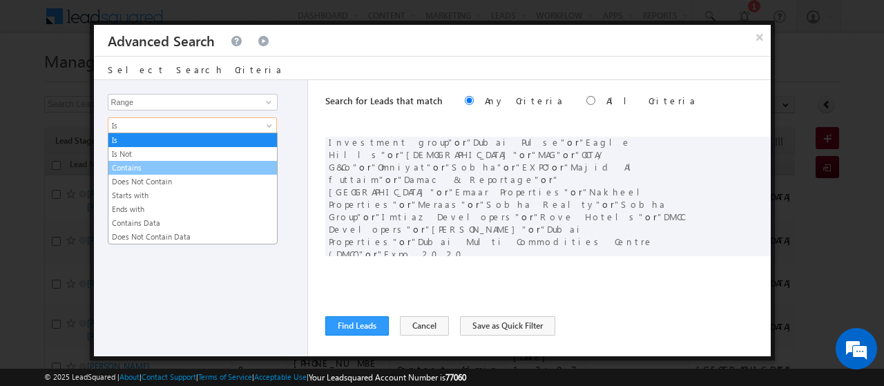
click at [140, 166] on link "Contains" at bounding box center [192, 168] width 169 height 12
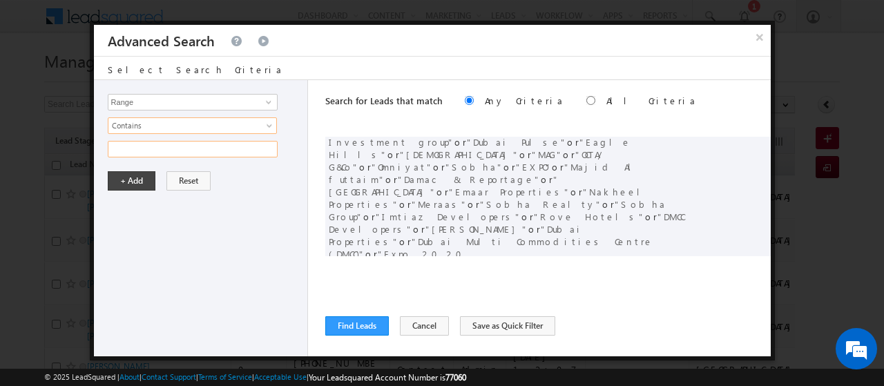
click at [142, 147] on input "text" at bounding box center [193, 149] width 170 height 17
type input "a"
type input "Above"
click at [130, 183] on button "+ Add" at bounding box center [132, 180] width 48 height 19
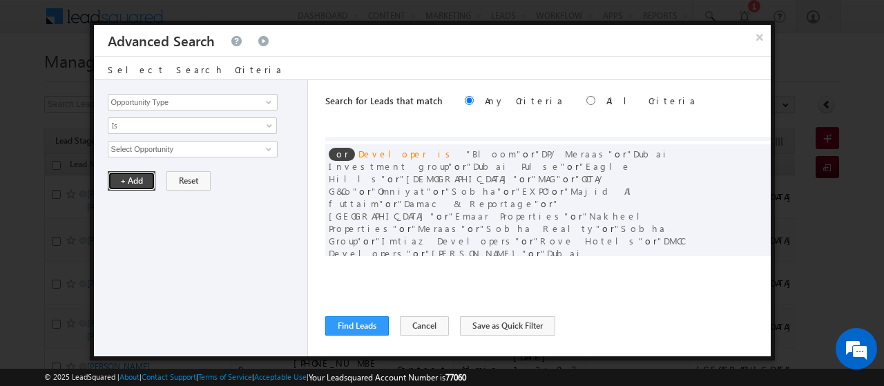
scroll to position [40, 0]
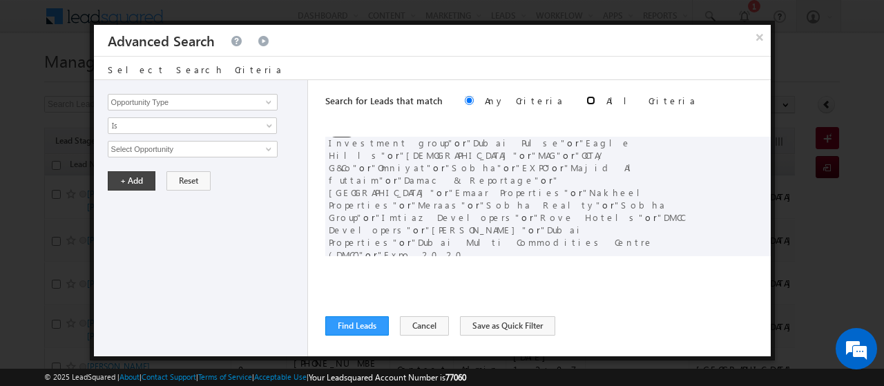
click at [587, 100] on input "radio" at bounding box center [591, 100] width 9 height 9
radio input "true"
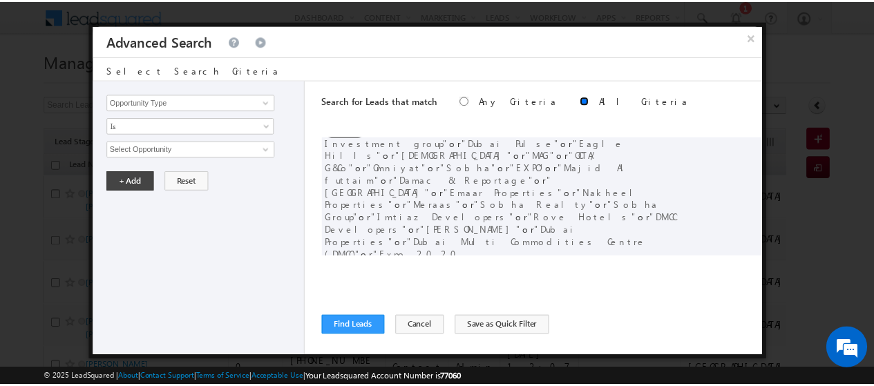
scroll to position [0, 0]
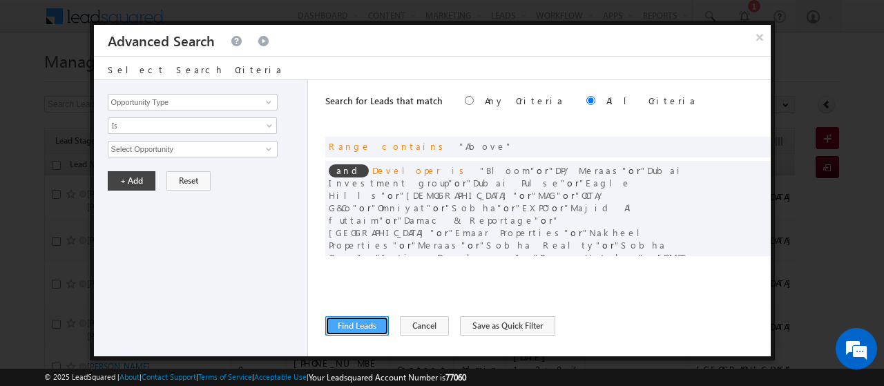
click at [345, 325] on button "Find Leads" at bounding box center [357, 325] width 64 height 19
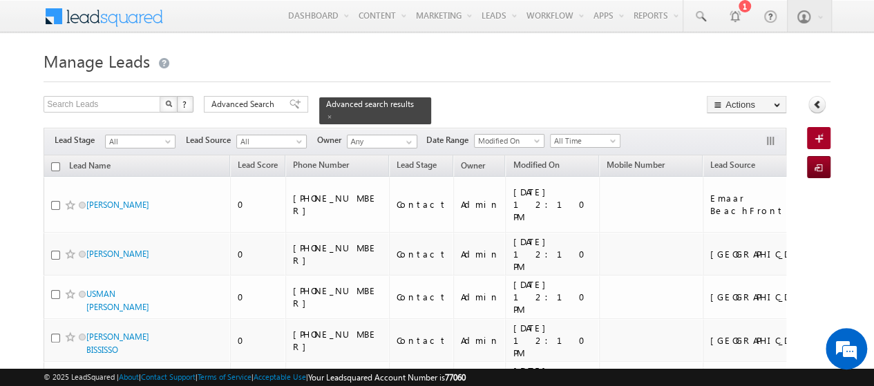
click at [55, 162] on input "checkbox" at bounding box center [55, 166] width 9 height 9
checkbox input "true"
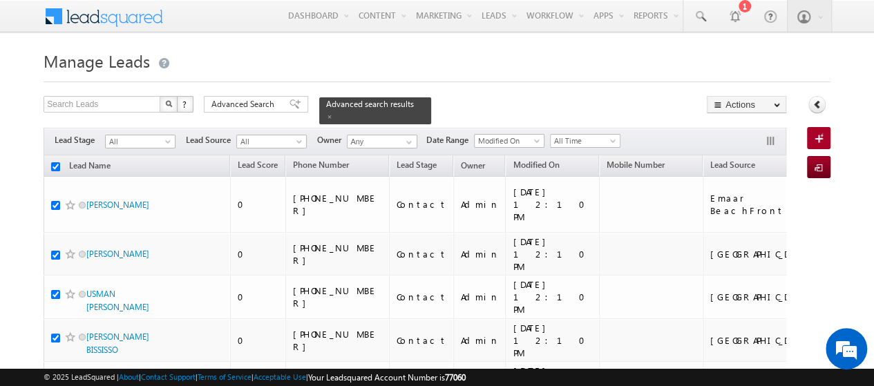
checkbox input "true"
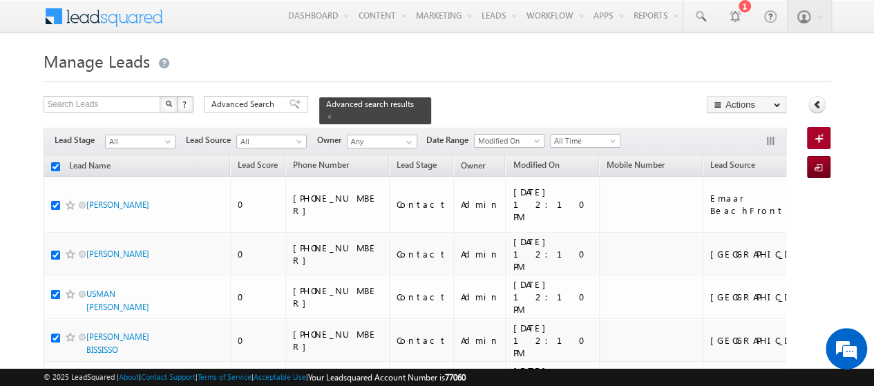
checkbox input "true"
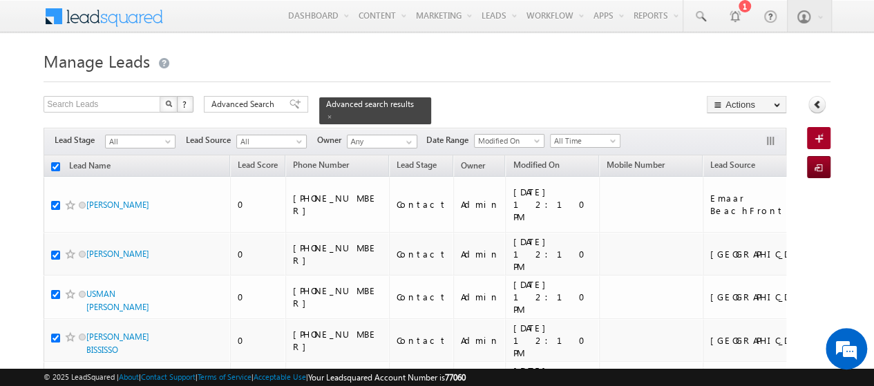
checkbox input "true"
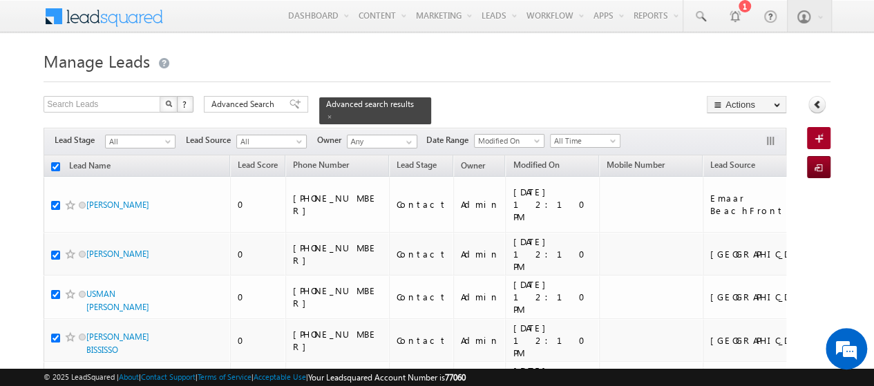
checkbox input "true"
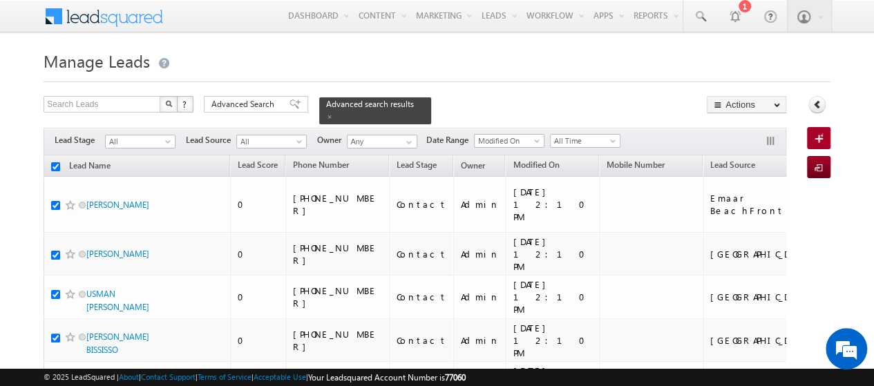
checkbox input "true"
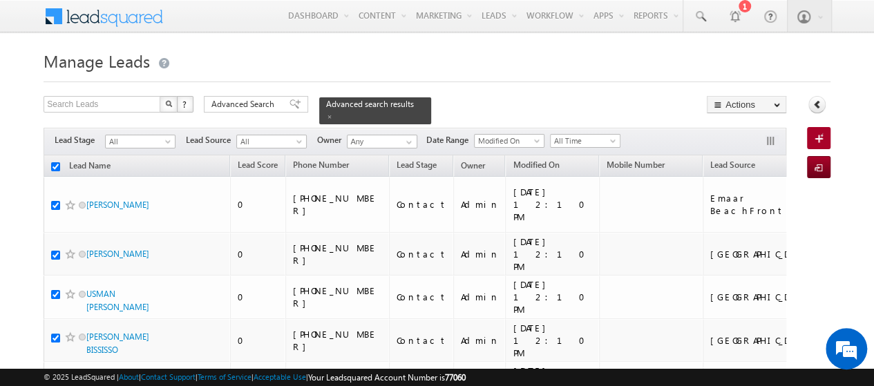
checkbox input "true"
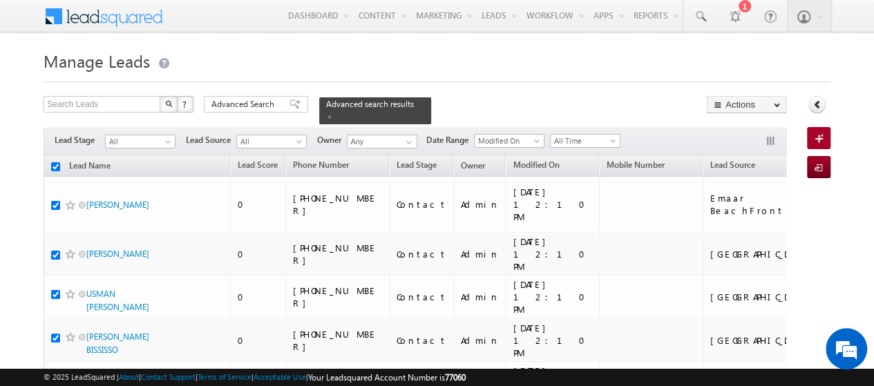
checkbox input "true"
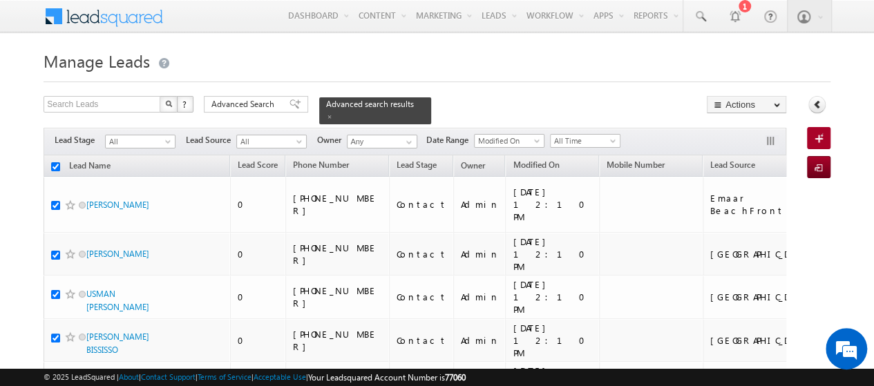
checkbox input "true"
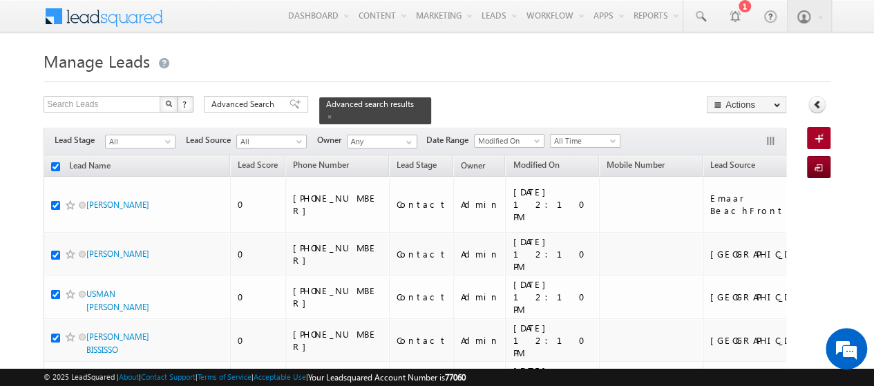
checkbox input "true"
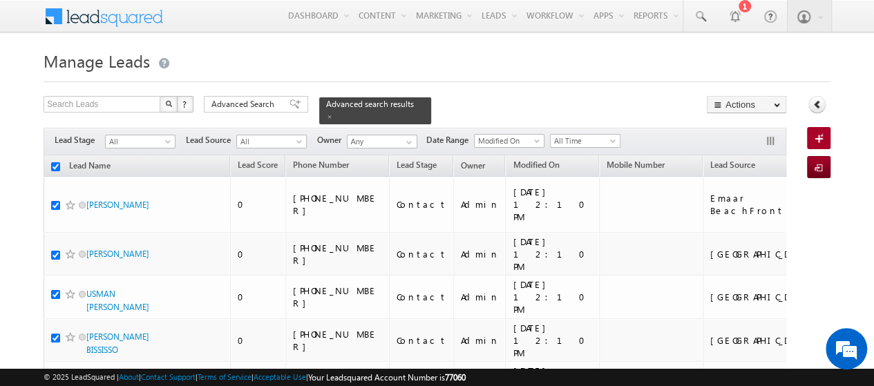
checkbox input "true"
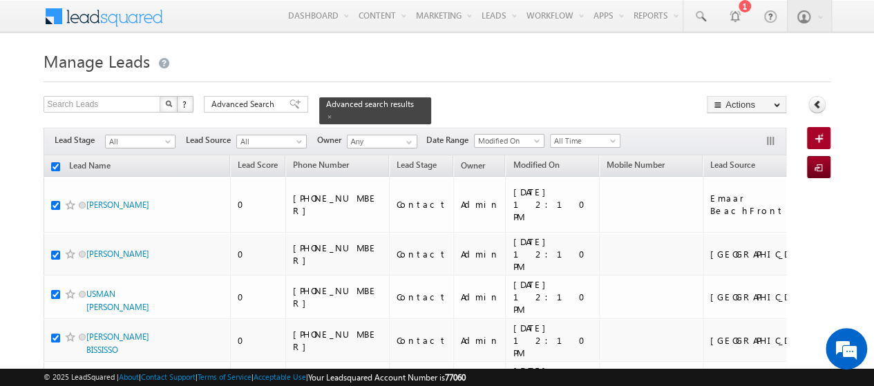
checkbox input "true"
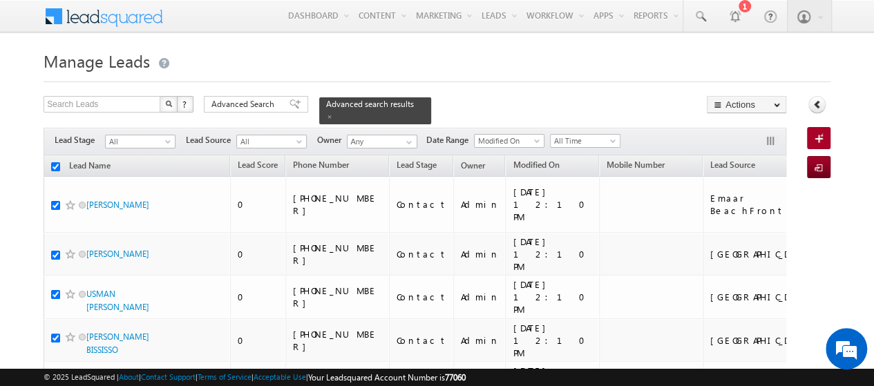
checkbox input "true"
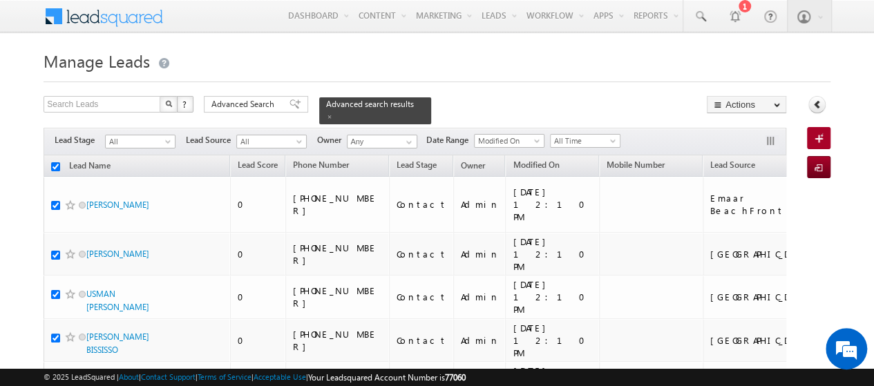
checkbox input "true"
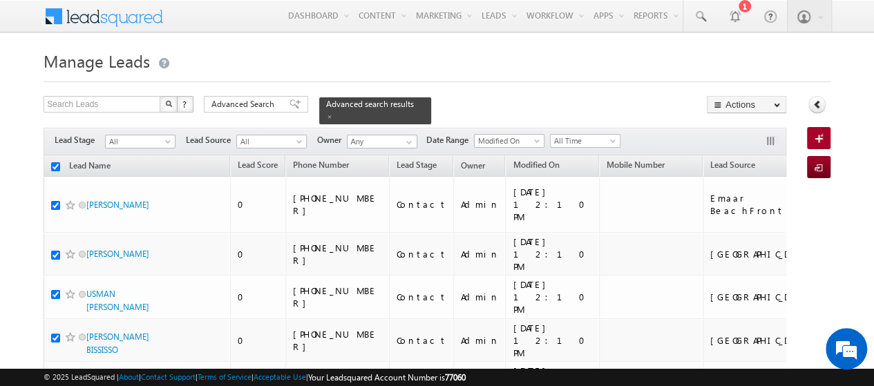
checkbox input "true"
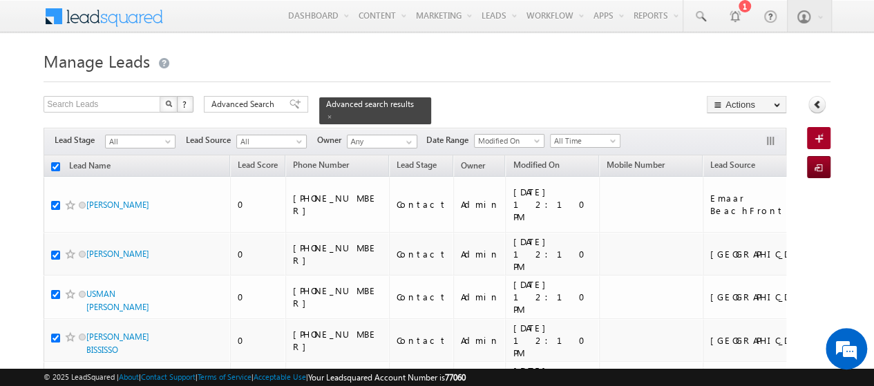
checkbox input "true"
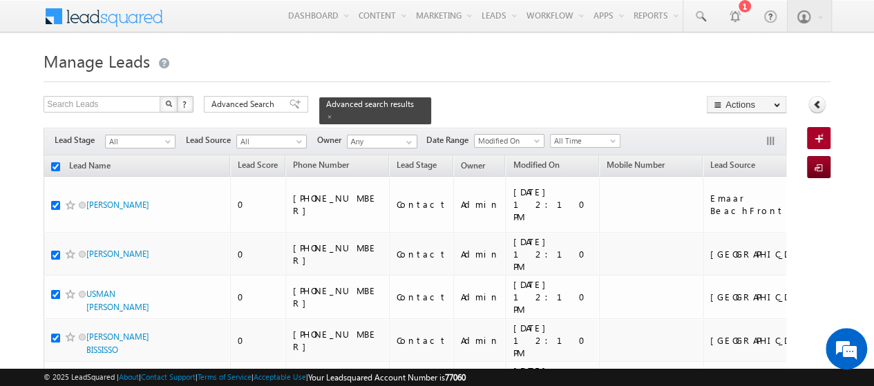
checkbox input "true"
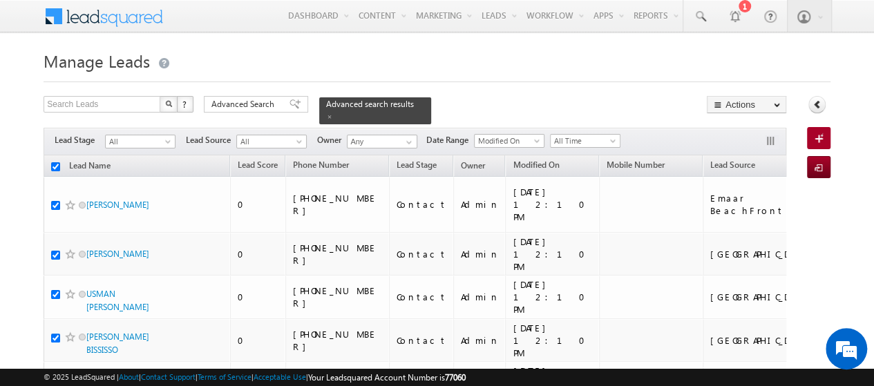
checkbox input "true"
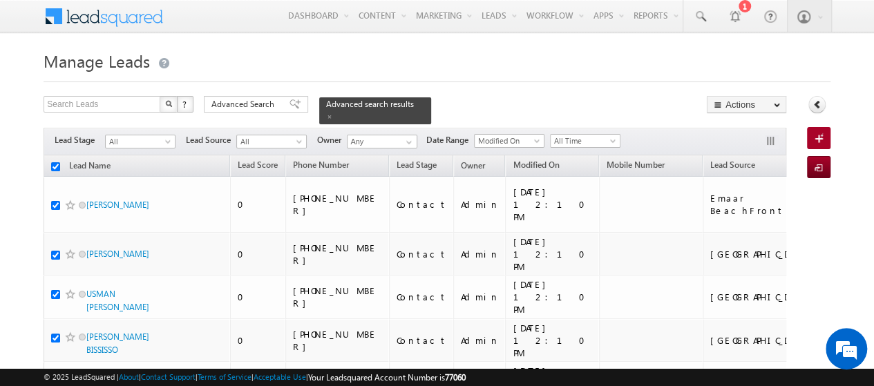
checkbox input "true"
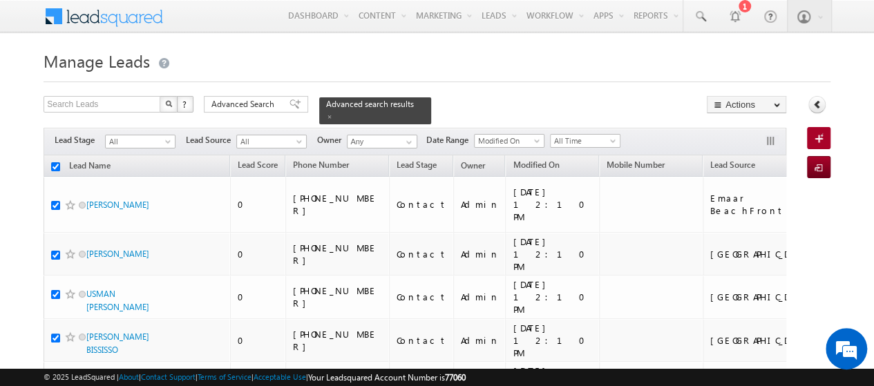
checkbox input "true"
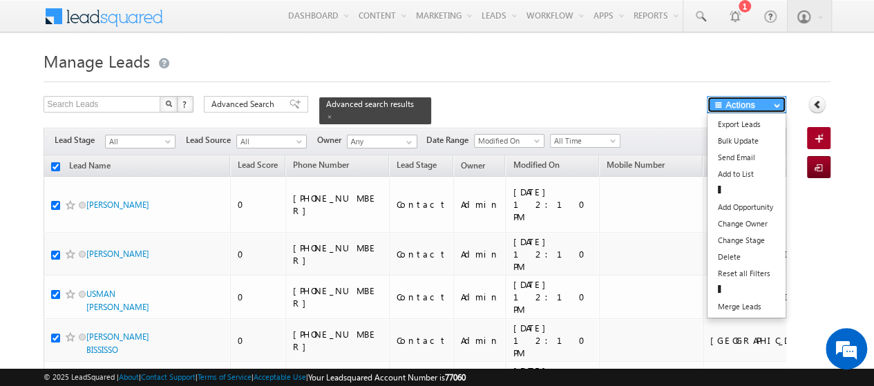
click at [750, 106] on button "Actions" at bounding box center [746, 104] width 79 height 17
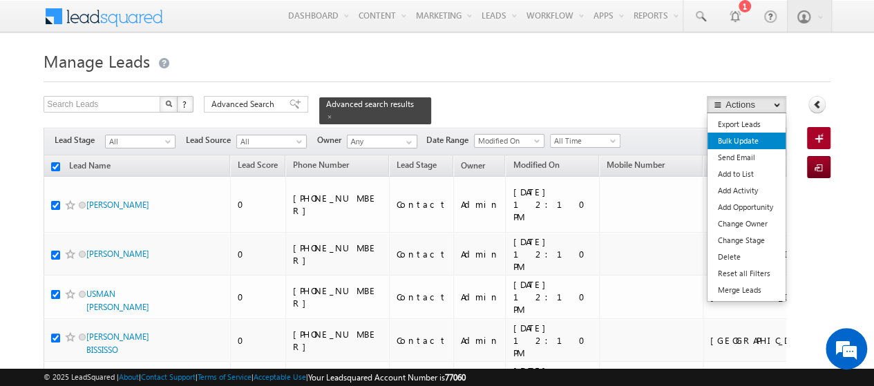
click at [726, 140] on link "Bulk Update" at bounding box center [746, 141] width 78 height 17
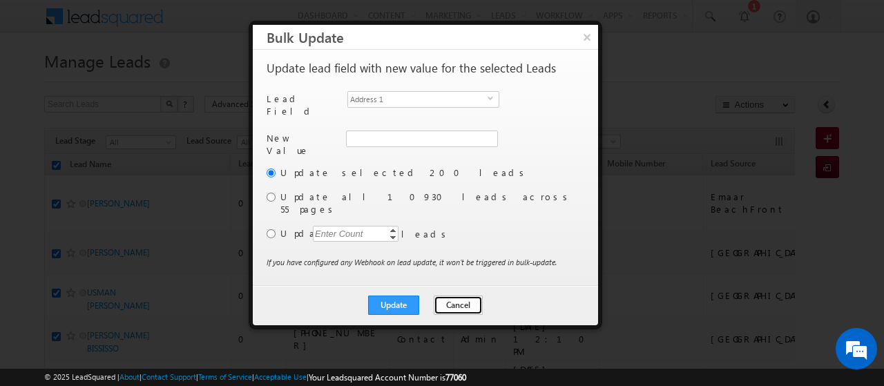
click at [473, 296] on button "Cancel" at bounding box center [458, 305] width 49 height 19
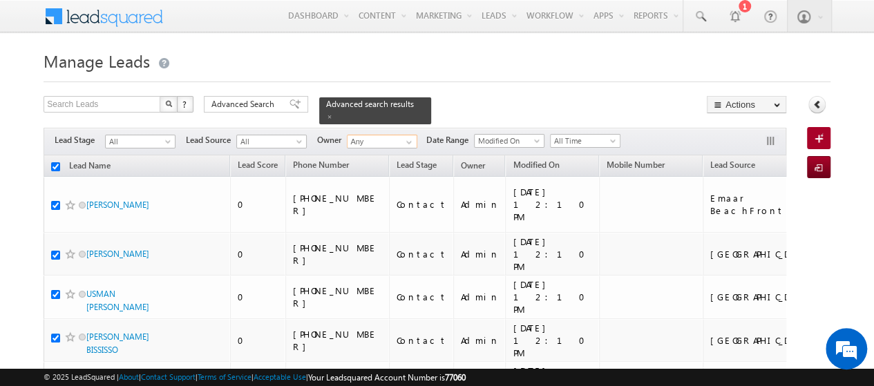
click at [389, 135] on input "Any" at bounding box center [382, 142] width 70 height 14
click at [408, 137] on span at bounding box center [408, 142] width 11 height 11
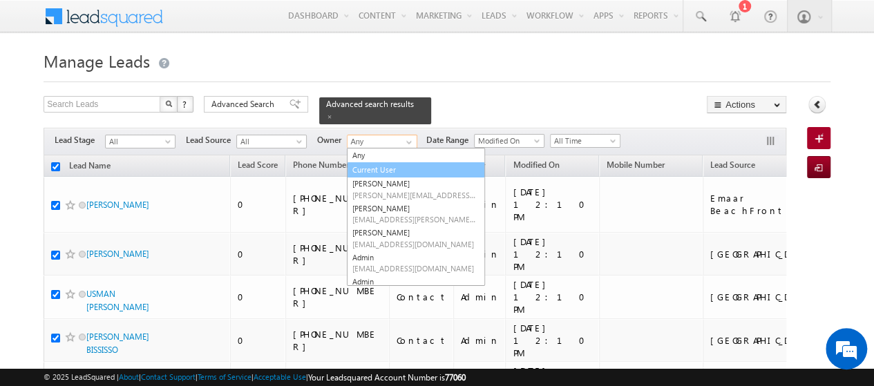
click at [397, 163] on link "Current User" at bounding box center [416, 170] width 138 height 16
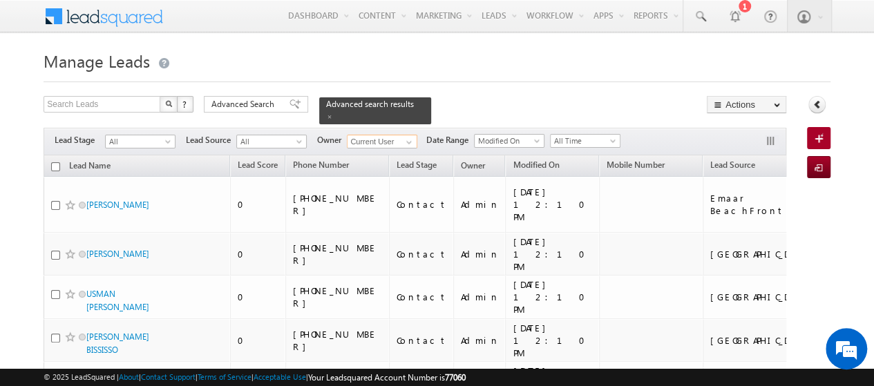
click at [55, 162] on input "checkbox" at bounding box center [55, 166] width 9 height 9
click at [161, 135] on span "All" at bounding box center [139, 141] width 66 height 12
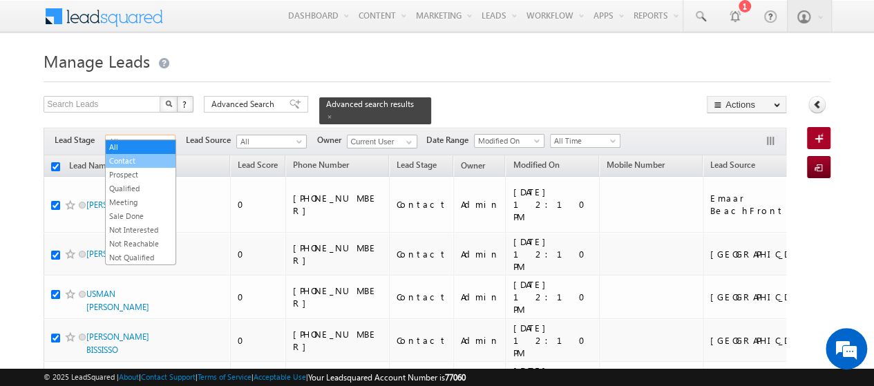
click at [124, 160] on link "Contact" at bounding box center [141, 161] width 70 height 12
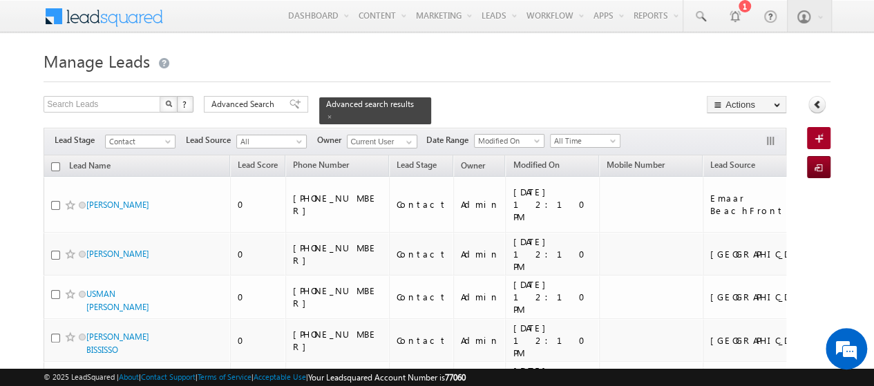
click at [54, 162] on input "checkbox" at bounding box center [55, 166] width 9 height 9
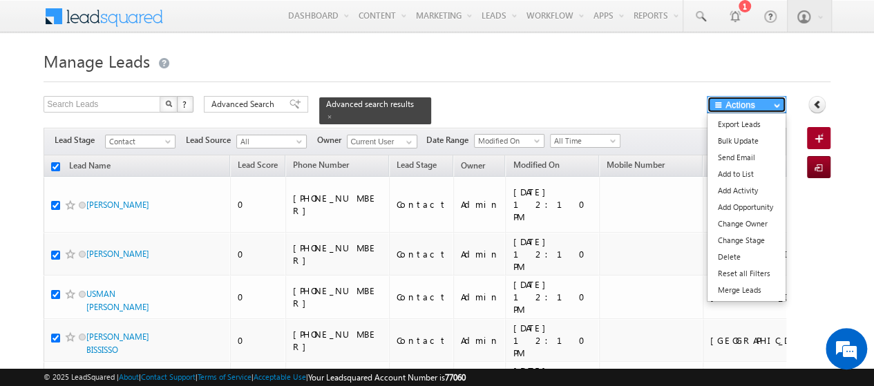
click at [733, 106] on button "Actions" at bounding box center [746, 104] width 79 height 17
click at [730, 143] on link "Bulk Update" at bounding box center [746, 141] width 78 height 17
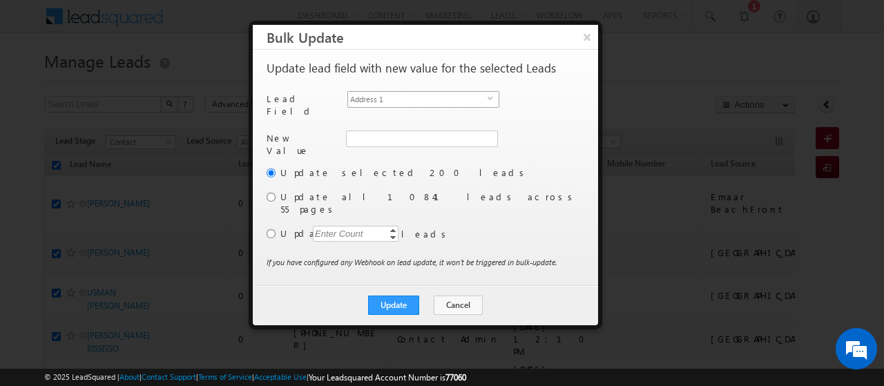
click at [410, 99] on span "Address 1" at bounding box center [418, 99] width 140 height 15
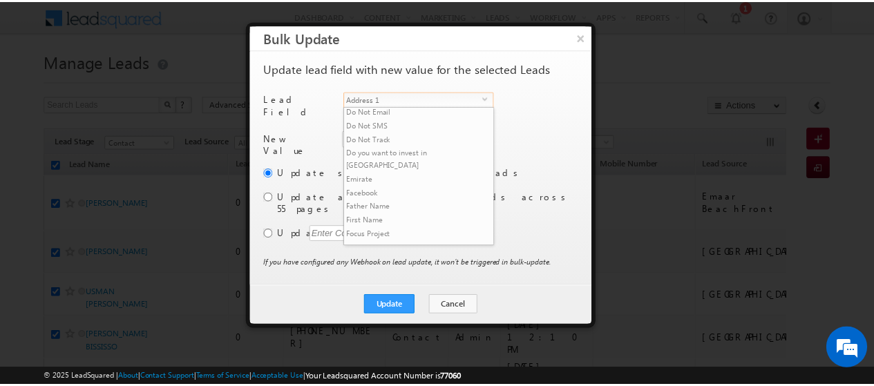
scroll to position [240, 0]
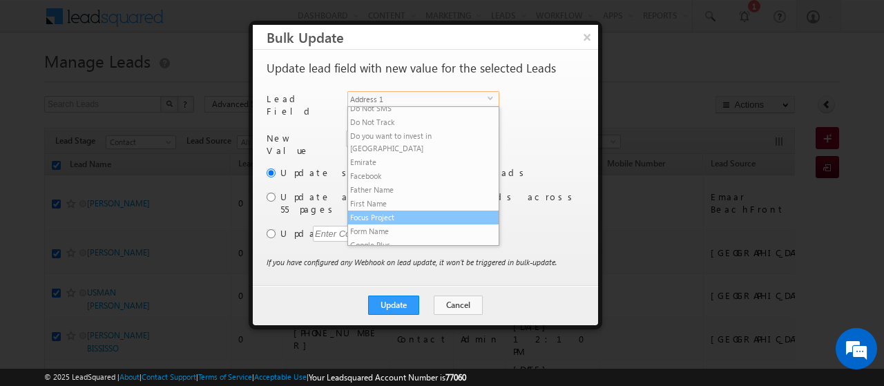
click at [382, 211] on li "Focus Project" at bounding box center [423, 218] width 151 height 14
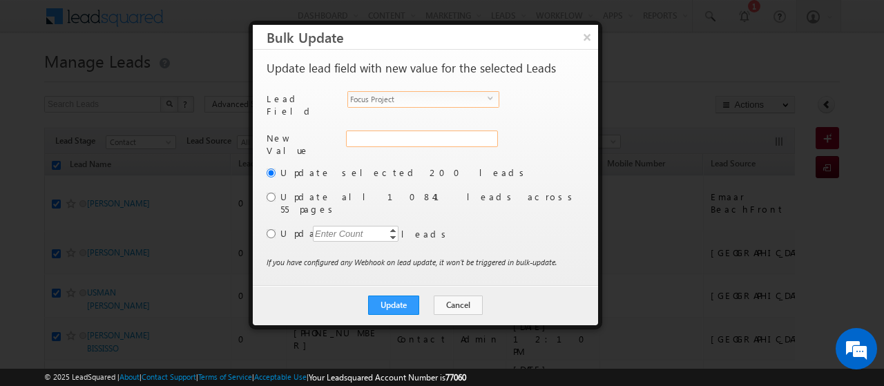
click at [387, 131] on input "Focus Project" at bounding box center [422, 139] width 152 height 17
click at [269, 193] on input "radio" at bounding box center [271, 197] width 9 height 9
click at [402, 296] on button "Update" at bounding box center [393, 305] width 51 height 19
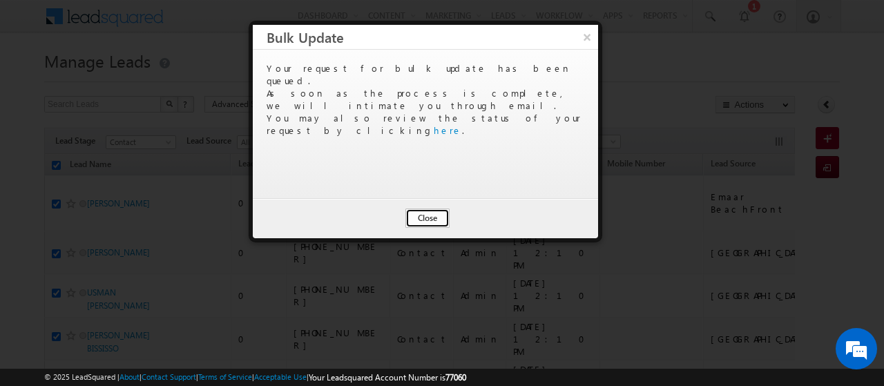
click at [428, 213] on button "Close" at bounding box center [428, 218] width 44 height 19
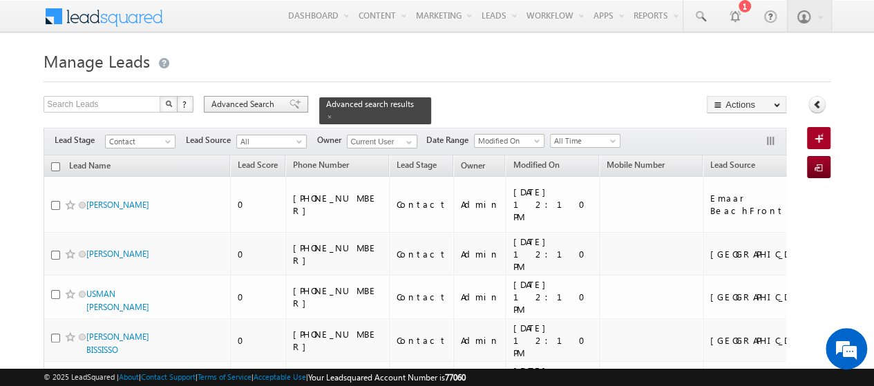
click at [237, 108] on span "Advanced Search" at bounding box center [244, 104] width 67 height 12
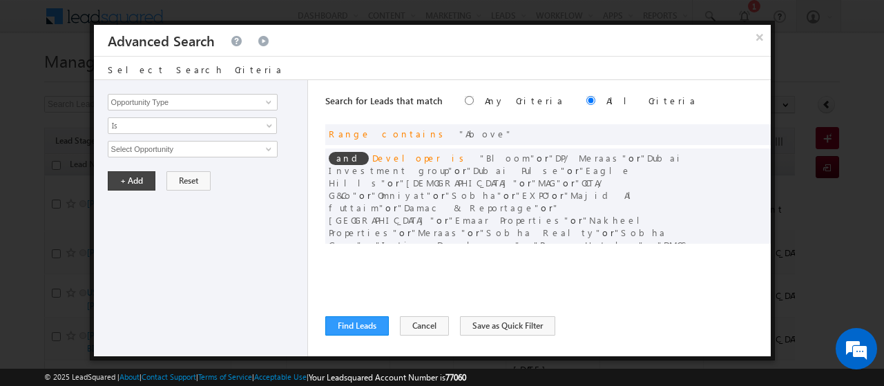
click at [492, 312] on div "Search for Leads that match Any Criteria All Criteria Note that the current tri…" at bounding box center [548, 218] width 446 height 276
click at [495, 323] on button "Save as Quick Filter" at bounding box center [507, 325] width 95 height 19
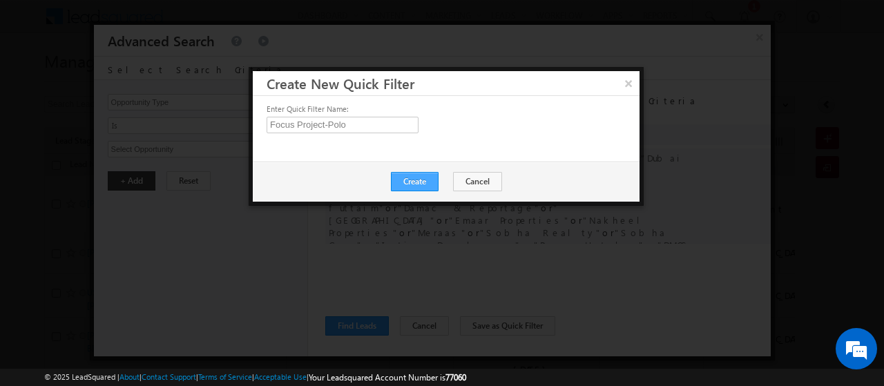
click at [419, 183] on button "Create" at bounding box center [415, 181] width 48 height 19
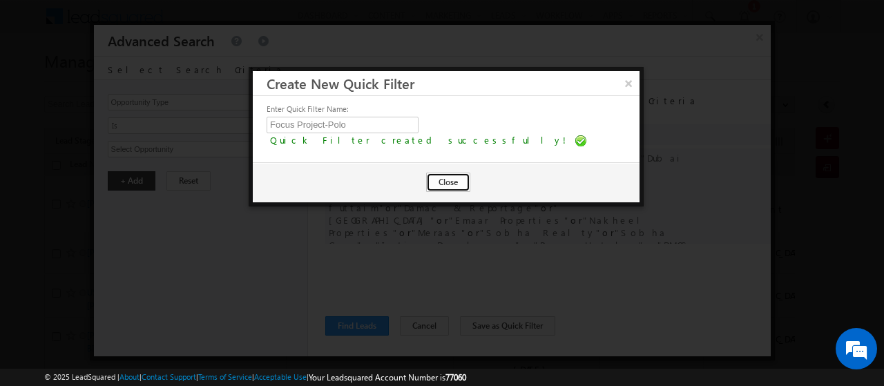
click at [449, 178] on button "Close" at bounding box center [448, 182] width 44 height 19
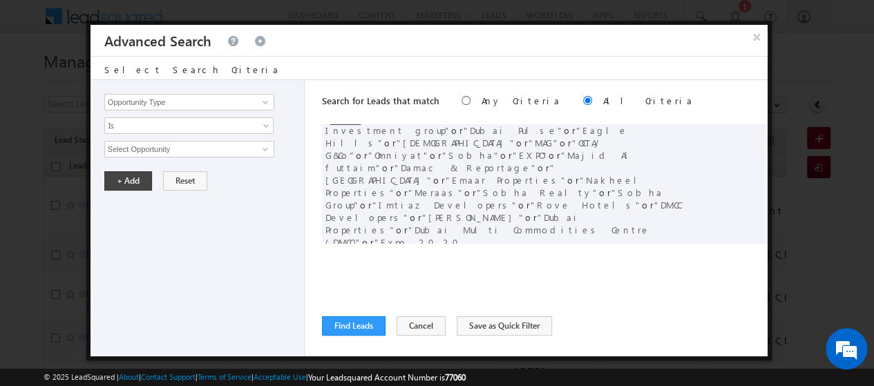
scroll to position [0, 0]
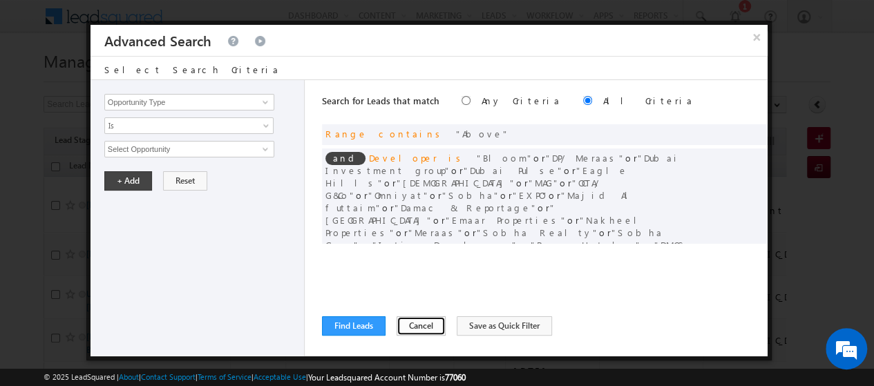
click at [409, 330] on button "Cancel" at bounding box center [421, 325] width 49 height 19
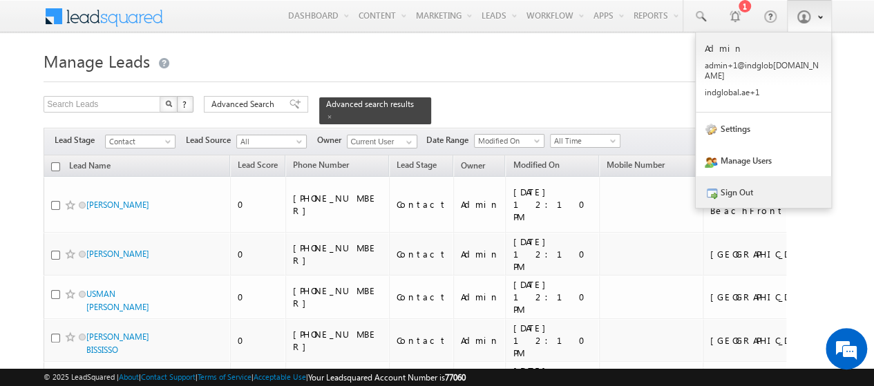
click at [753, 193] on link "Sign Out" at bounding box center [763, 192] width 135 height 32
